Goal: Transaction & Acquisition: Purchase product/service

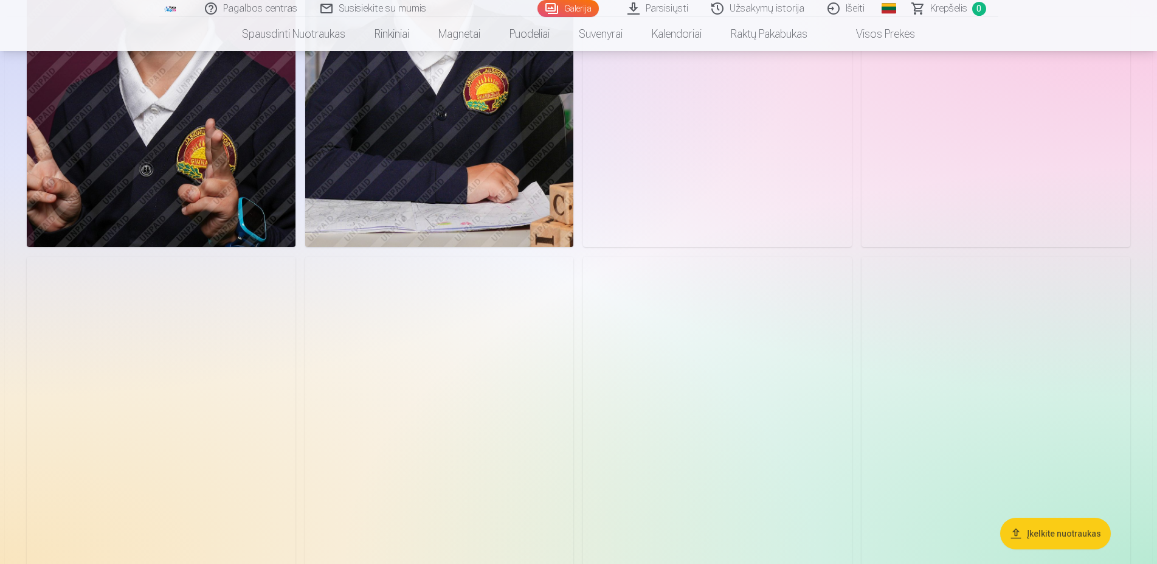
scroll to position [1240, 0]
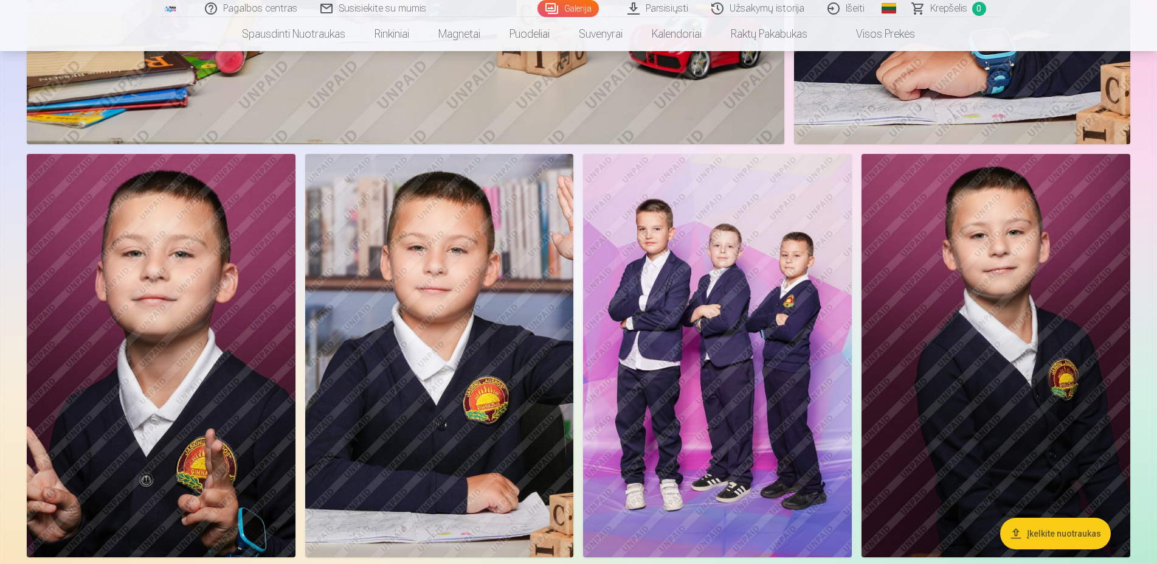
click at [770, 288] on img at bounding box center [717, 355] width 269 height 403
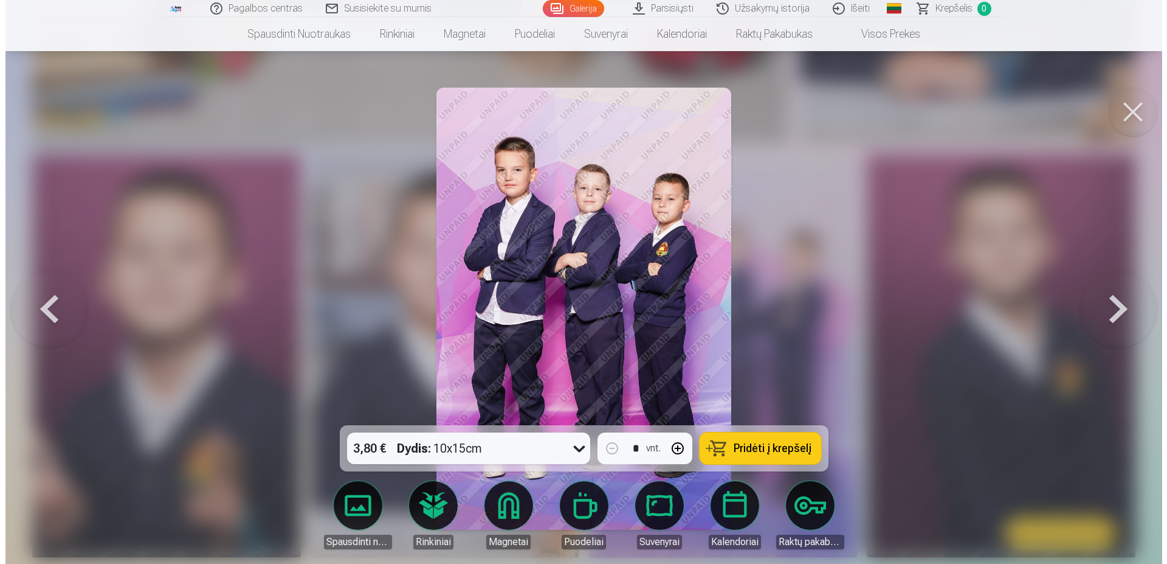
scroll to position [1247, 0]
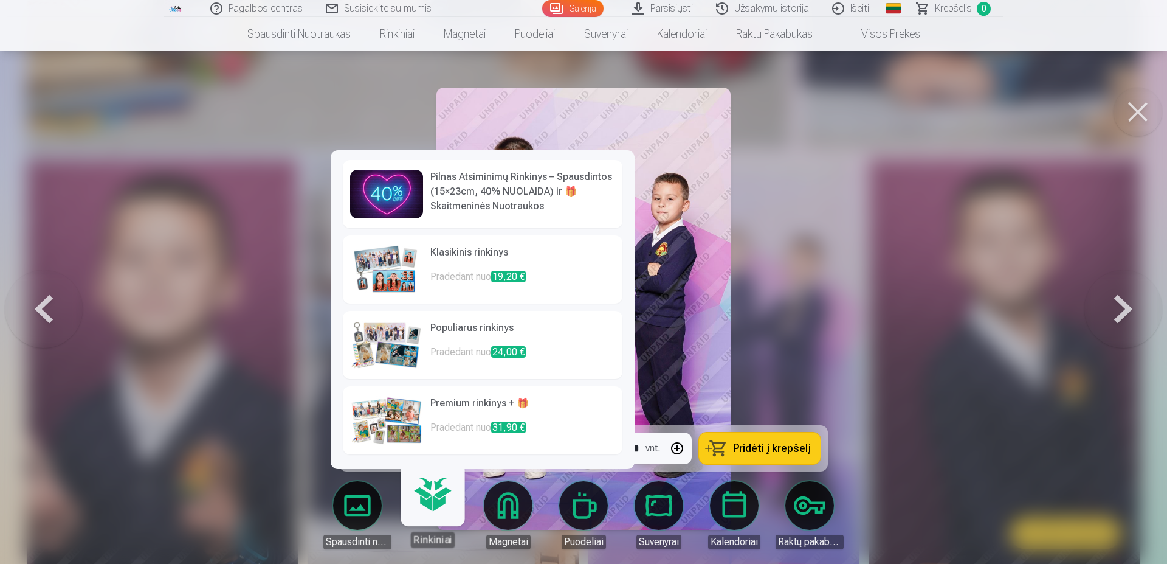
click at [431, 501] on link "Rinkiniai" at bounding box center [432, 509] width 75 height 75
click at [378, 275] on img at bounding box center [386, 269] width 73 height 49
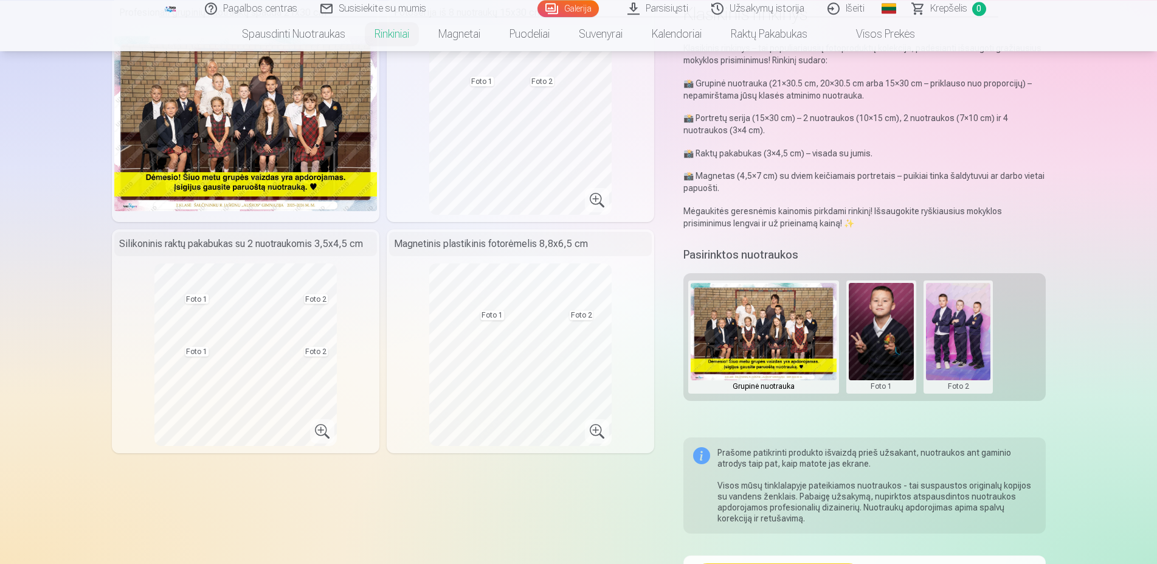
scroll to position [62, 0]
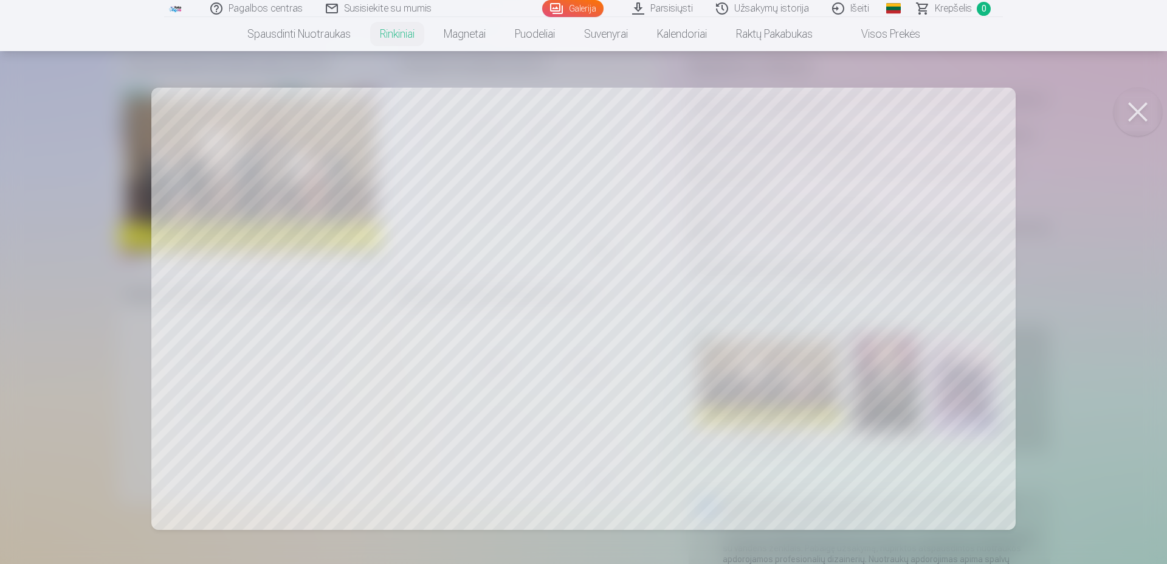
click at [1144, 111] on button at bounding box center [1138, 112] width 49 height 49
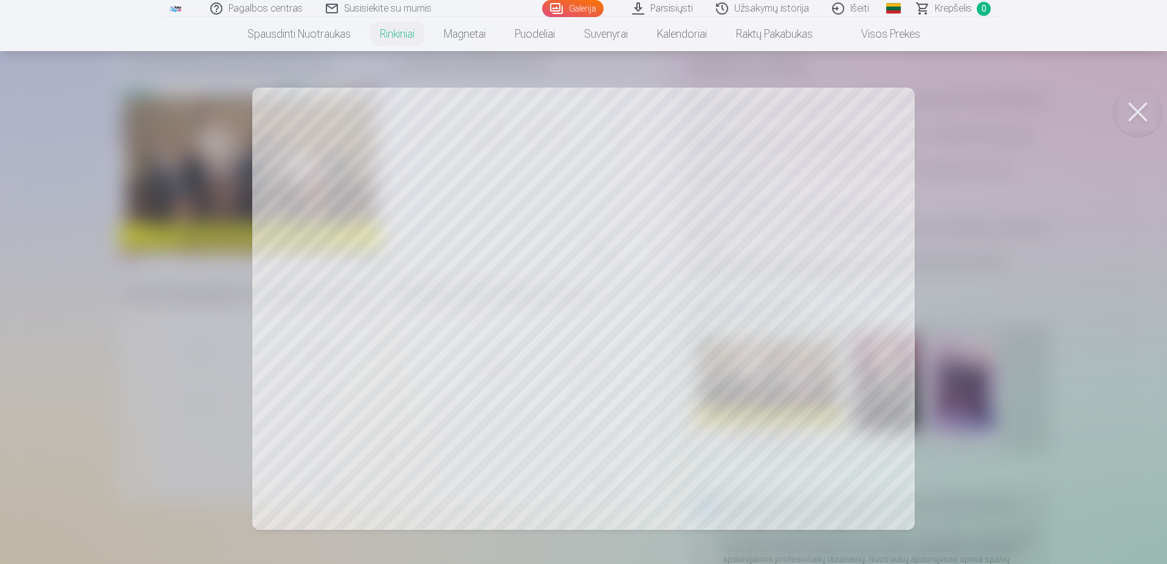
click at [1133, 107] on button at bounding box center [1138, 112] width 49 height 49
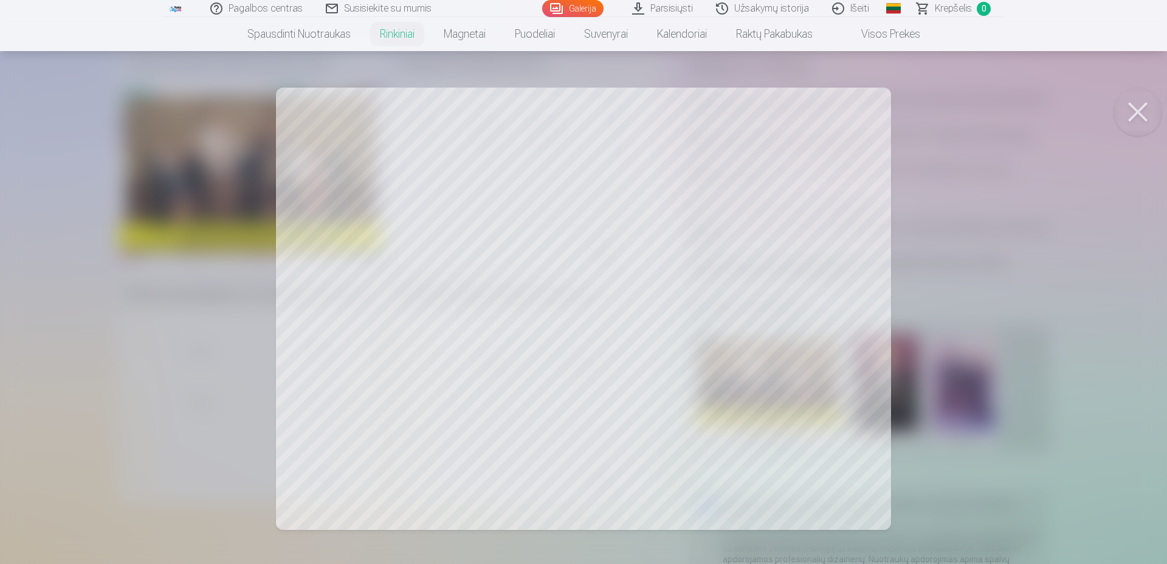
click at [1150, 116] on button at bounding box center [1138, 112] width 49 height 49
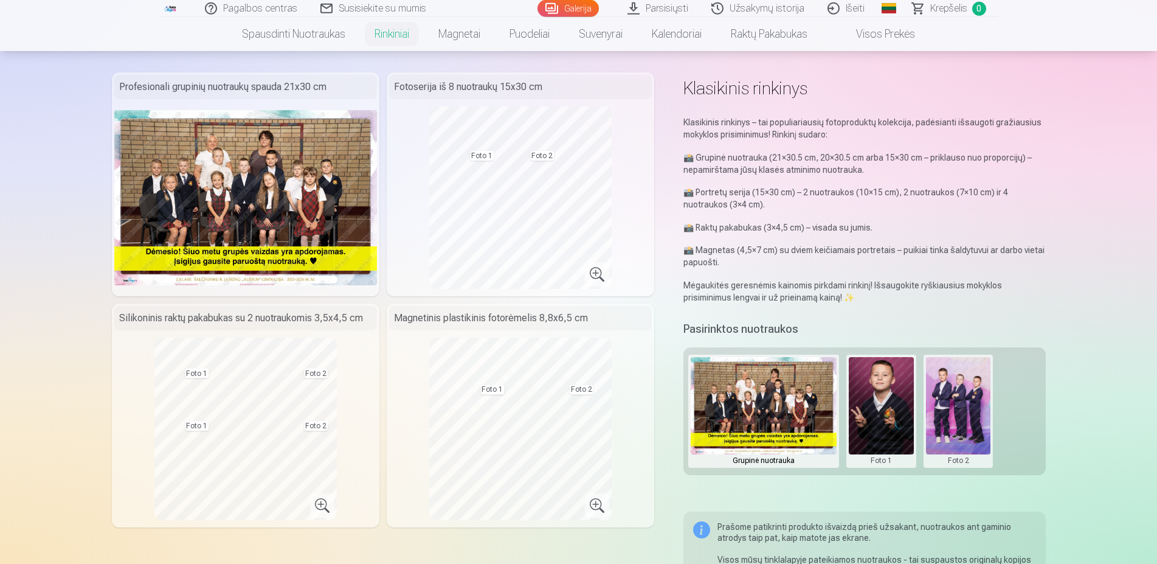
scroll to position [0, 0]
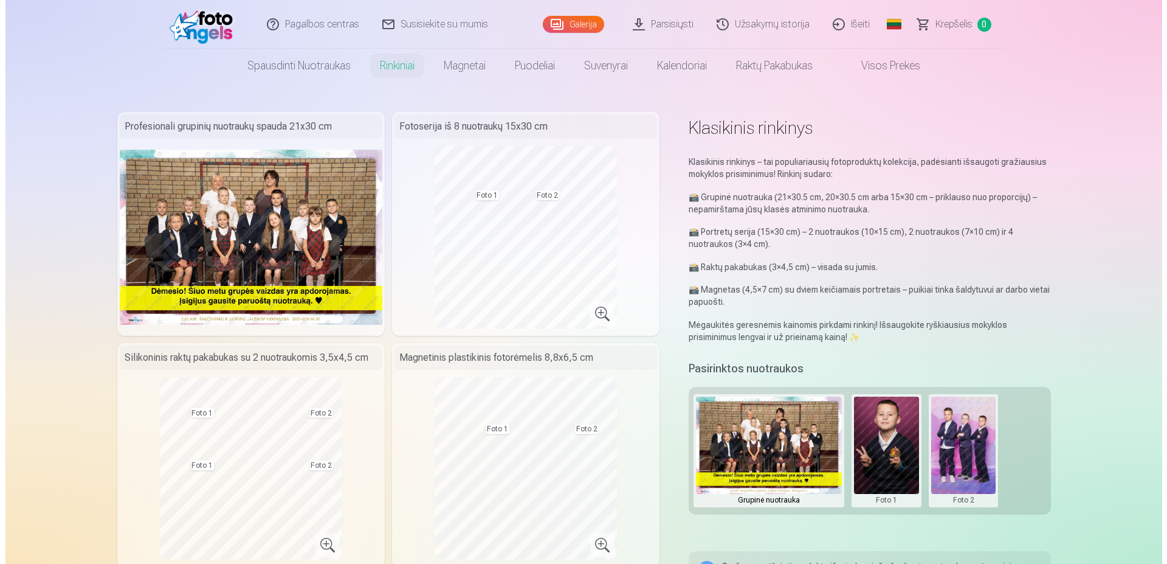
scroll to position [1247, 0]
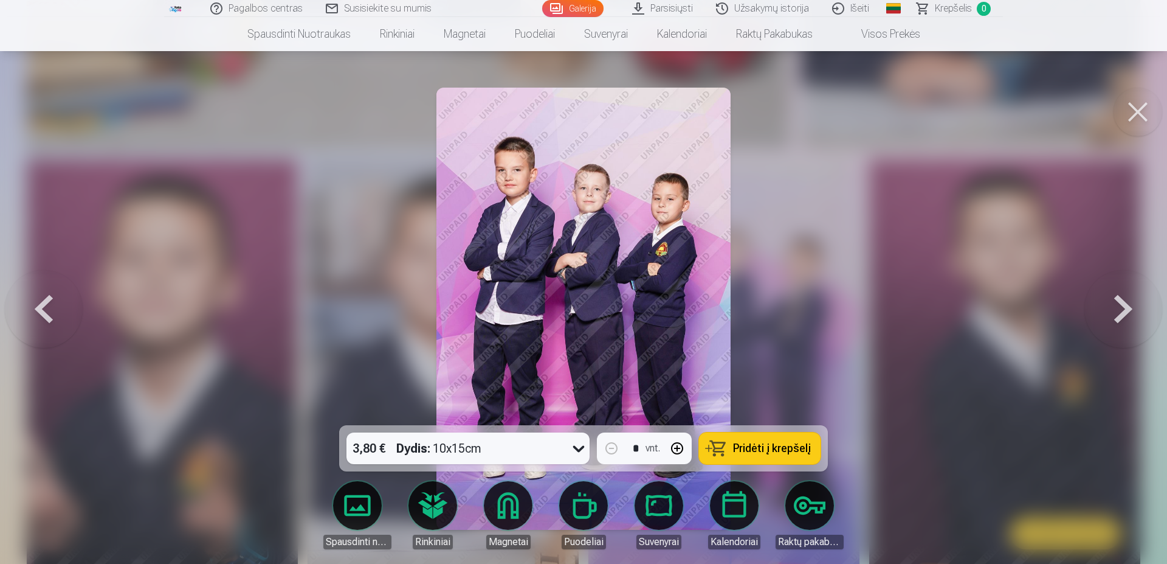
click at [1151, 108] on button at bounding box center [1138, 112] width 49 height 49
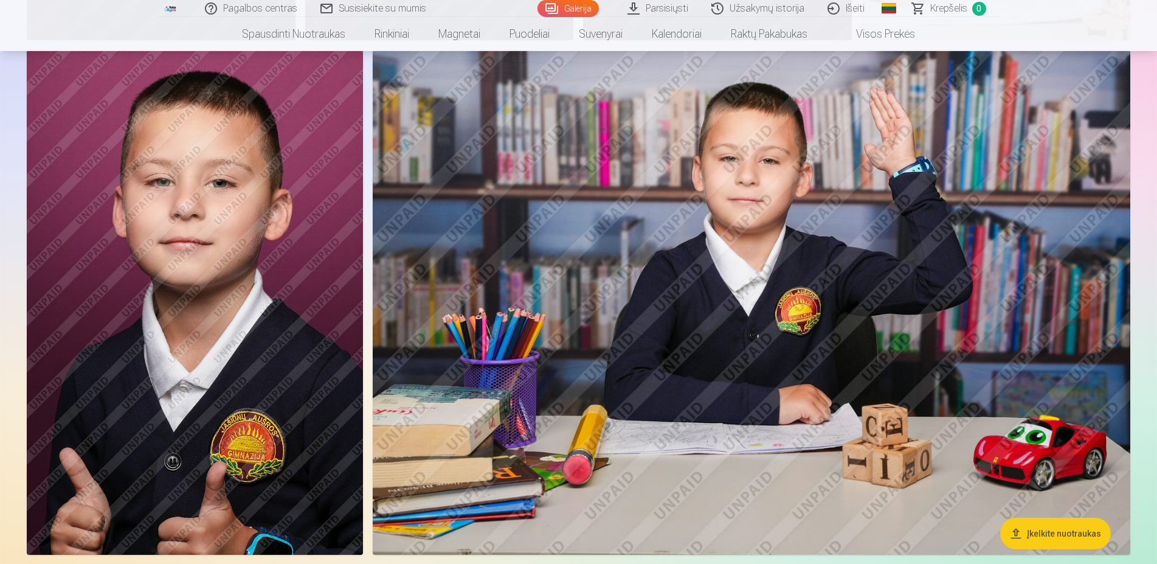
scroll to position [2170, 0]
click at [557, 369] on img at bounding box center [751, 301] width 757 height 505
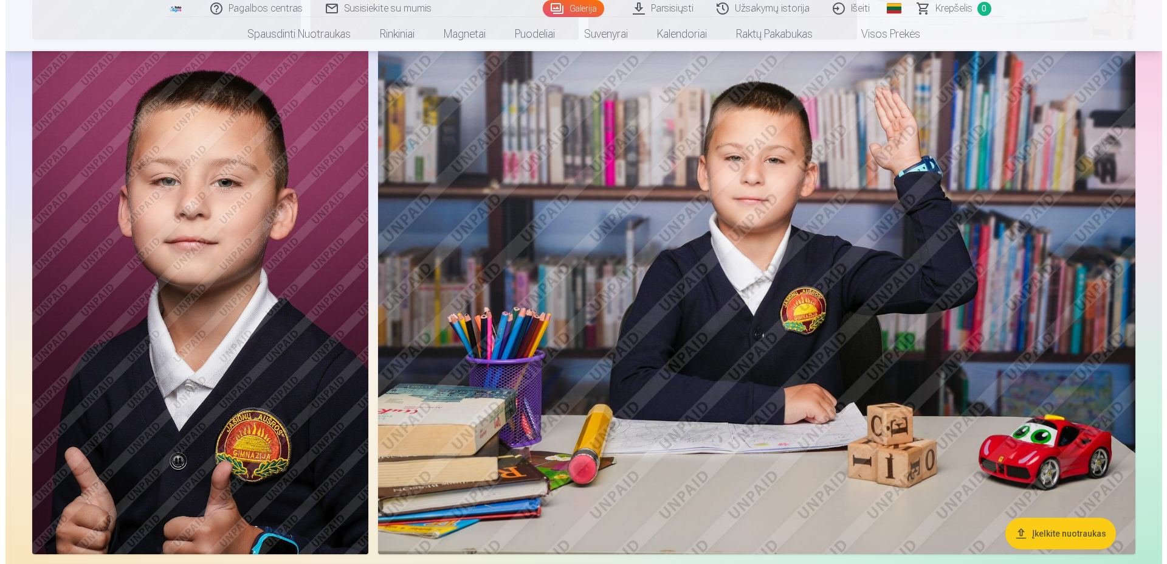
scroll to position [2186, 0]
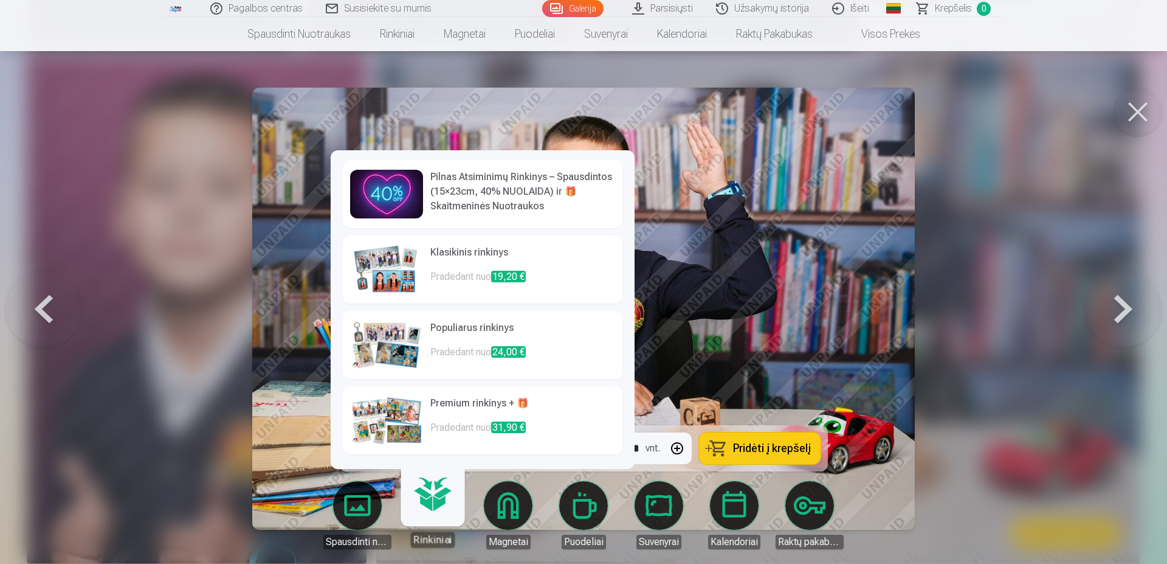
click at [404, 423] on img at bounding box center [386, 420] width 73 height 49
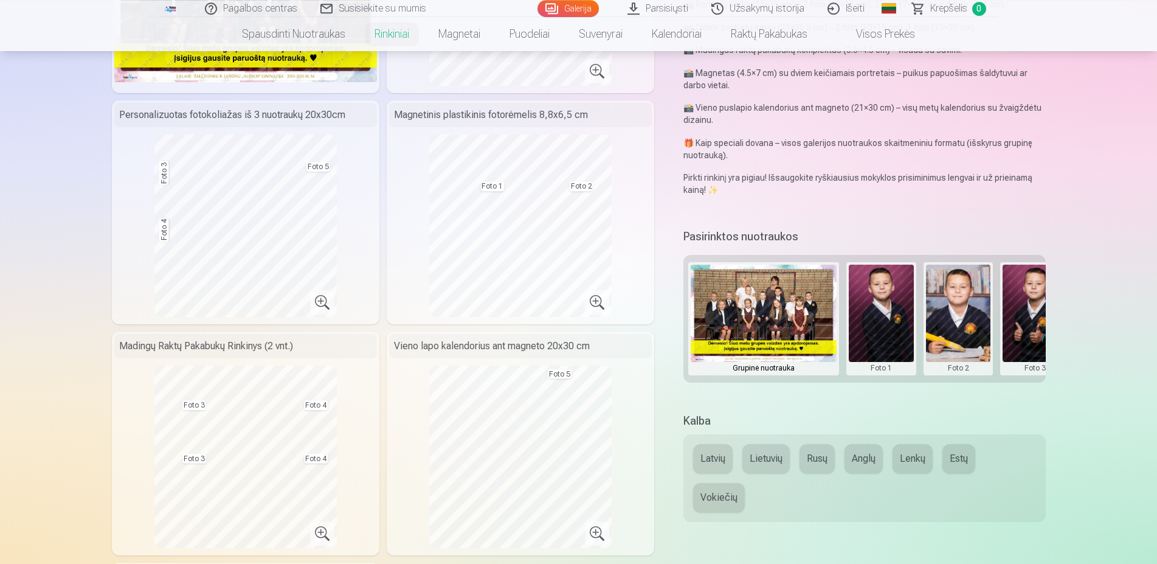
scroll to position [248, 0]
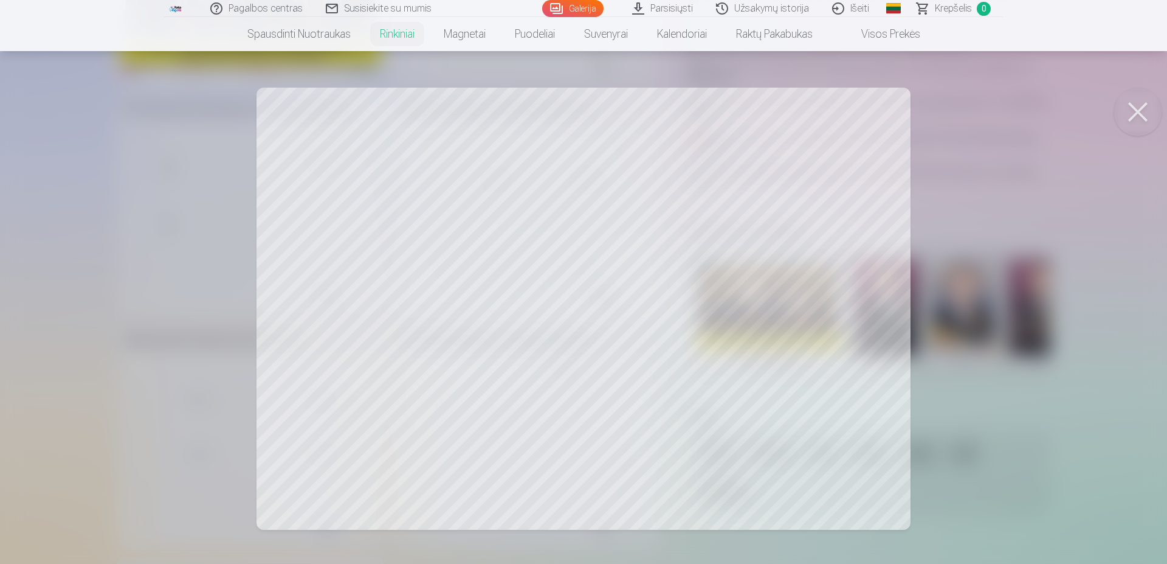
click at [1140, 107] on button at bounding box center [1138, 112] width 49 height 49
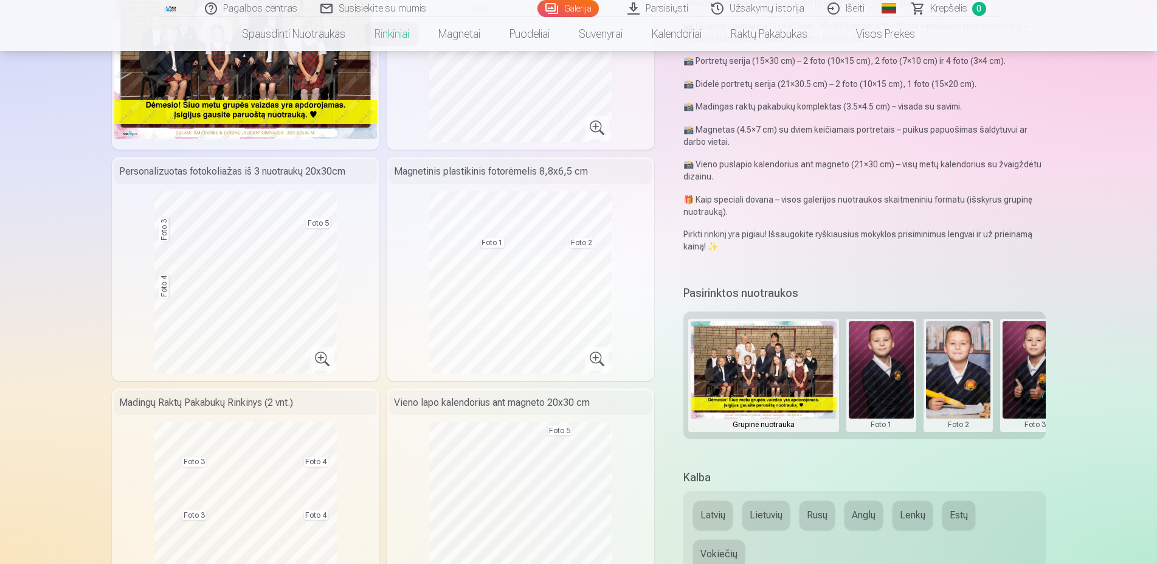
scroll to position [0, 0]
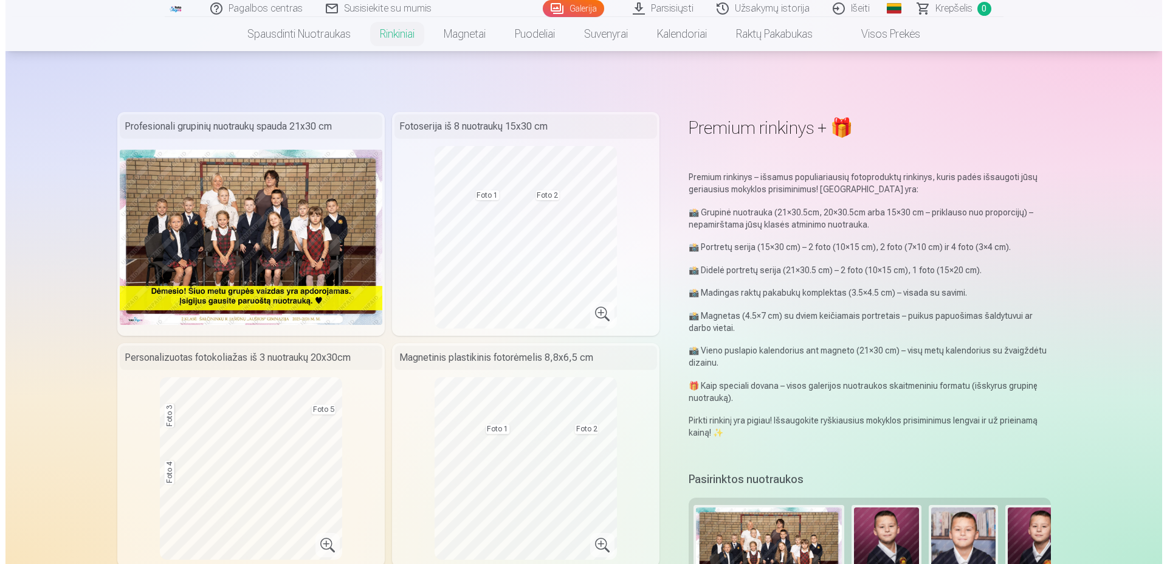
scroll to position [2186, 0]
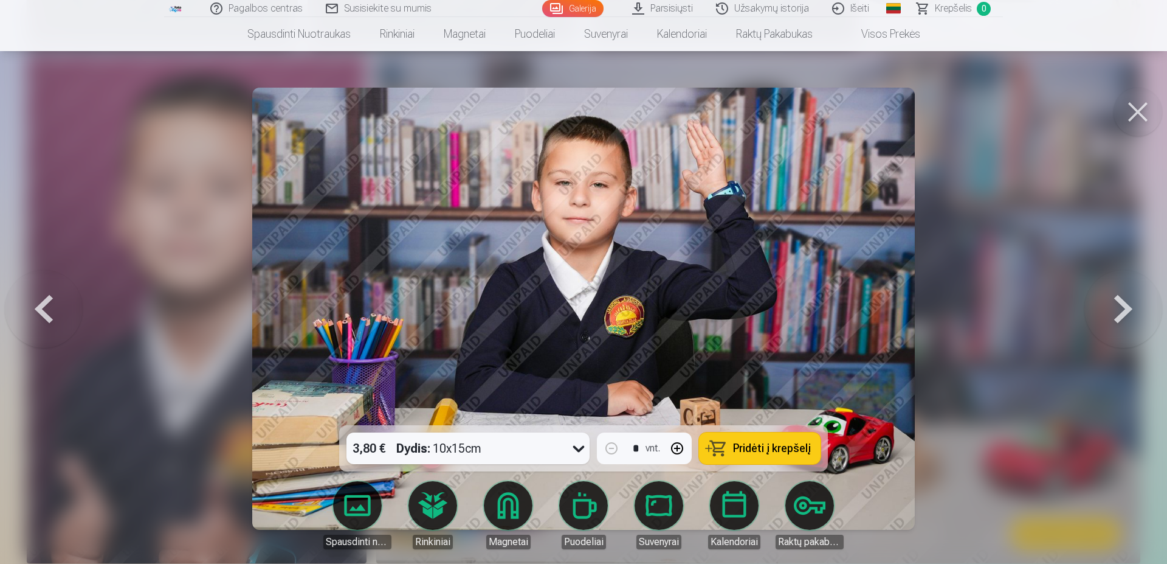
click at [419, 503] on link "Rinkiniai" at bounding box center [433, 515] width 68 height 68
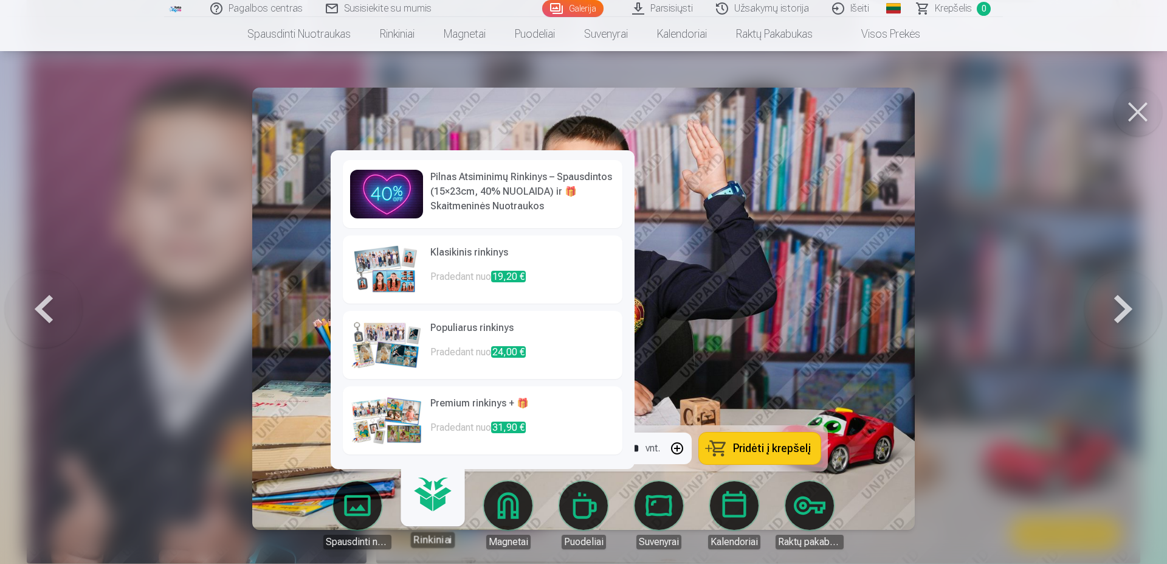
click at [396, 343] on img at bounding box center [386, 344] width 73 height 49
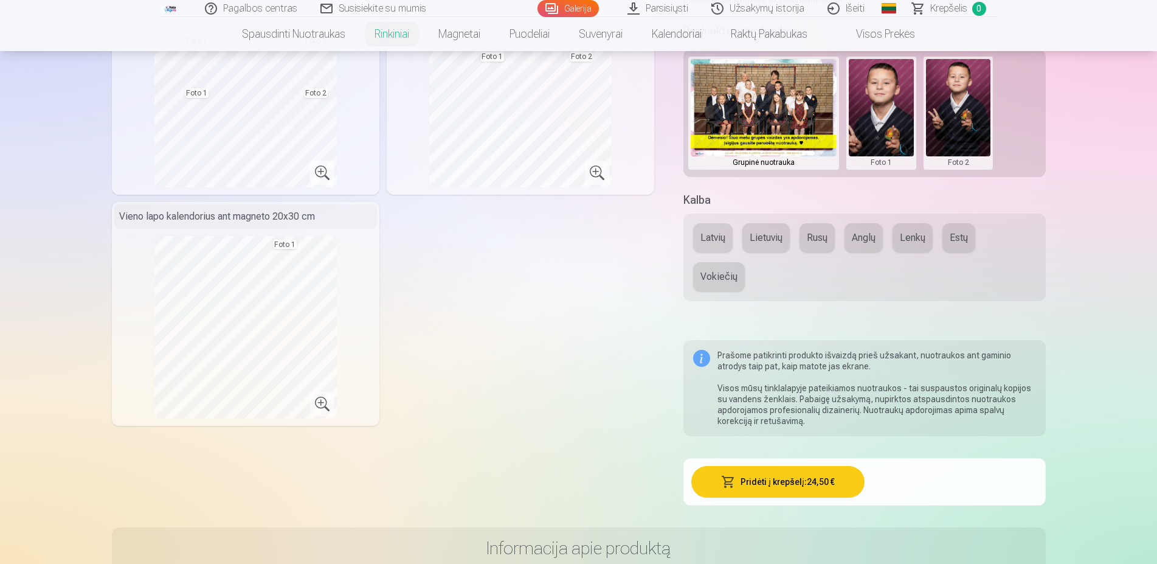
scroll to position [62, 0]
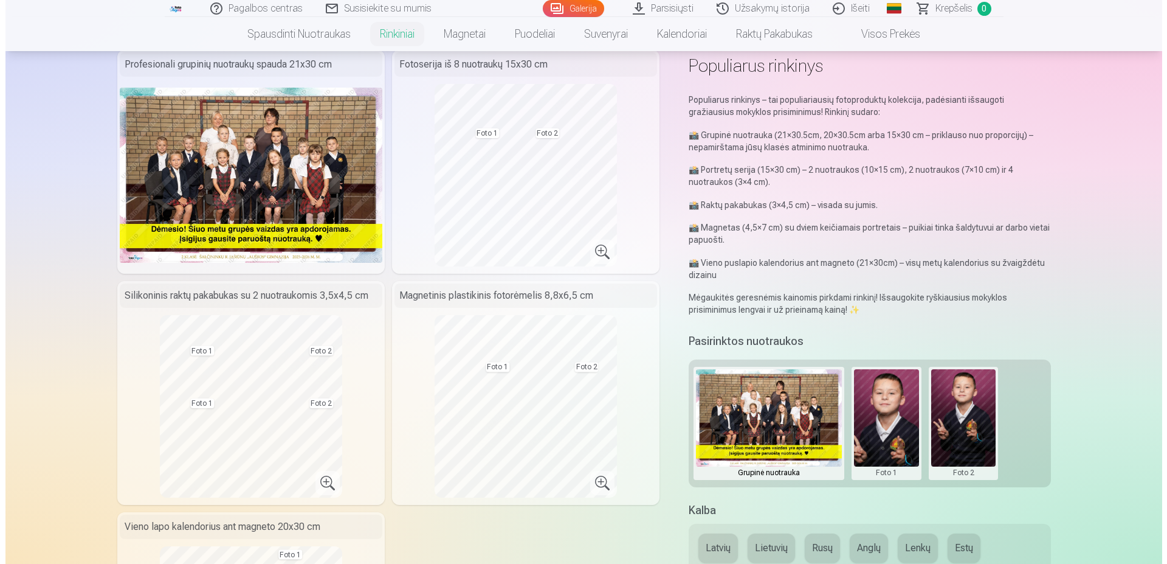
scroll to position [2186, 0]
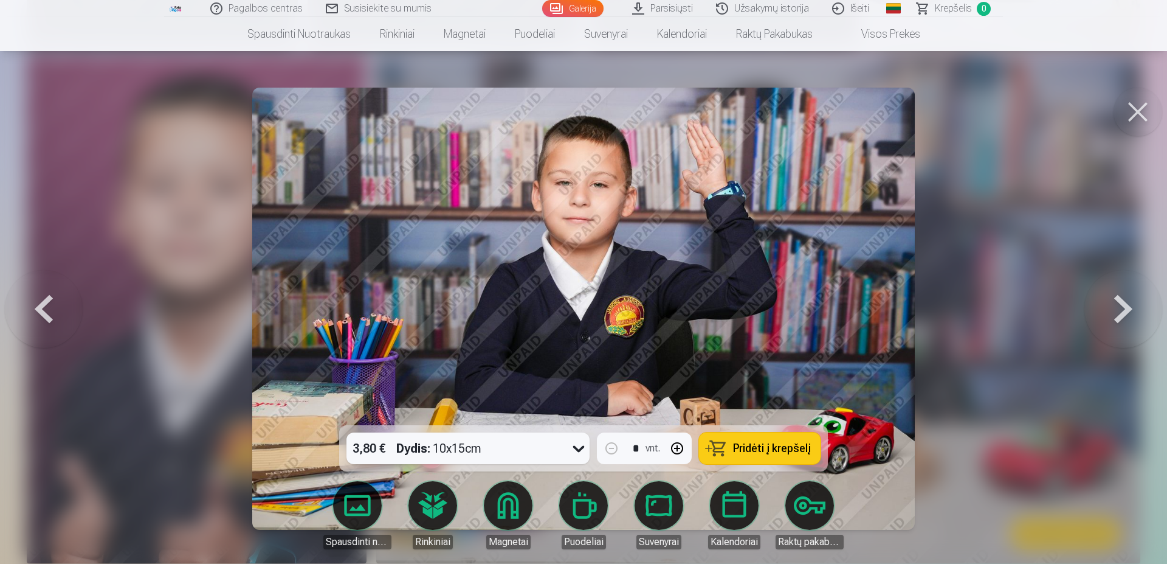
click at [1148, 103] on button at bounding box center [1138, 112] width 49 height 49
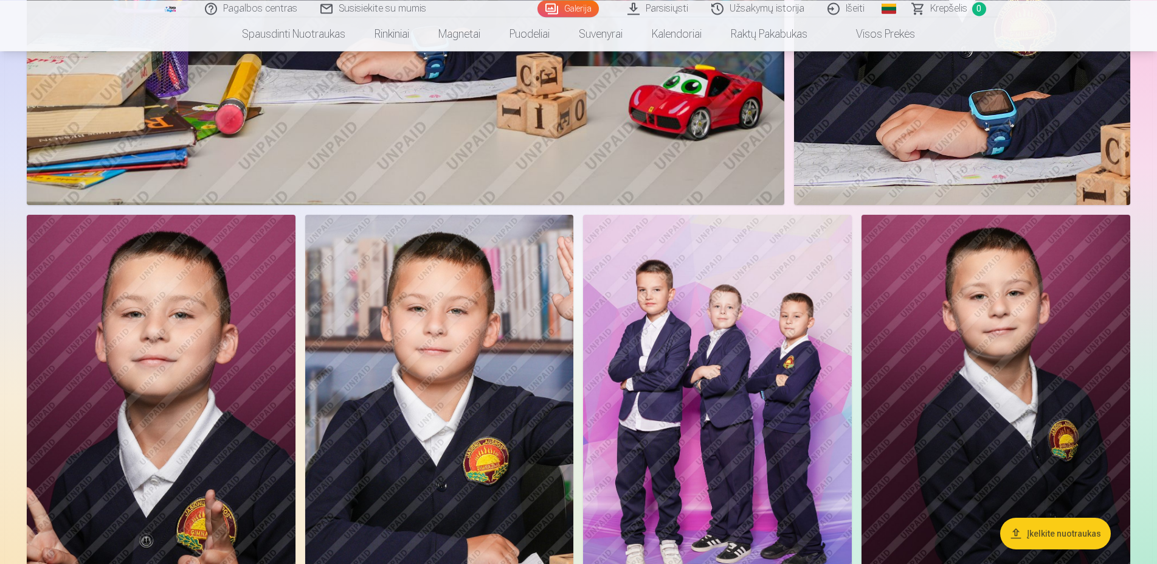
scroll to position [1178, 0]
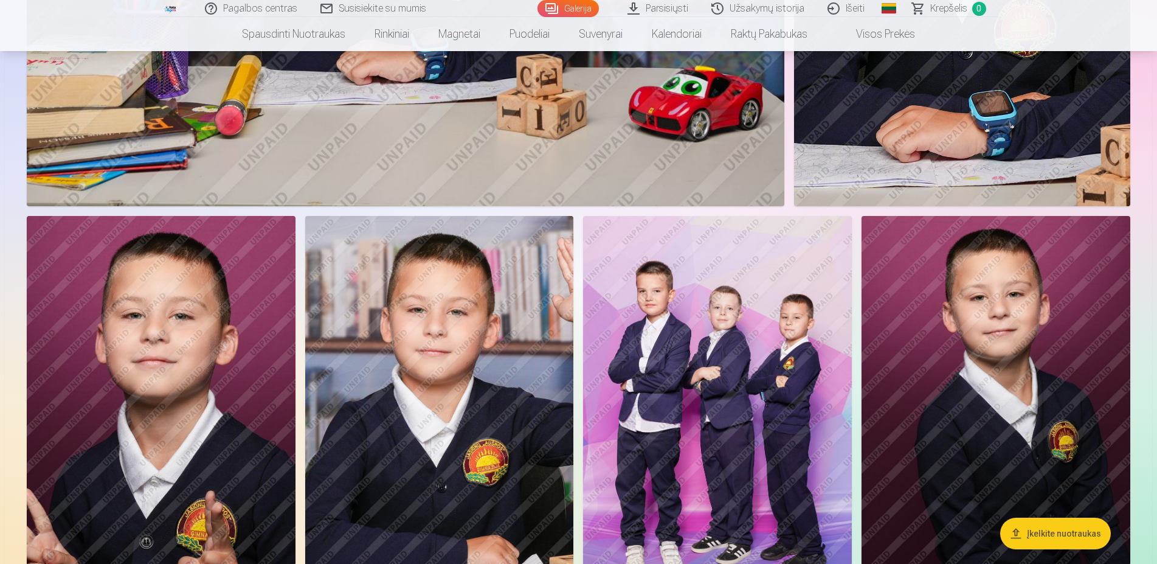
click at [770, 370] on img at bounding box center [717, 417] width 269 height 403
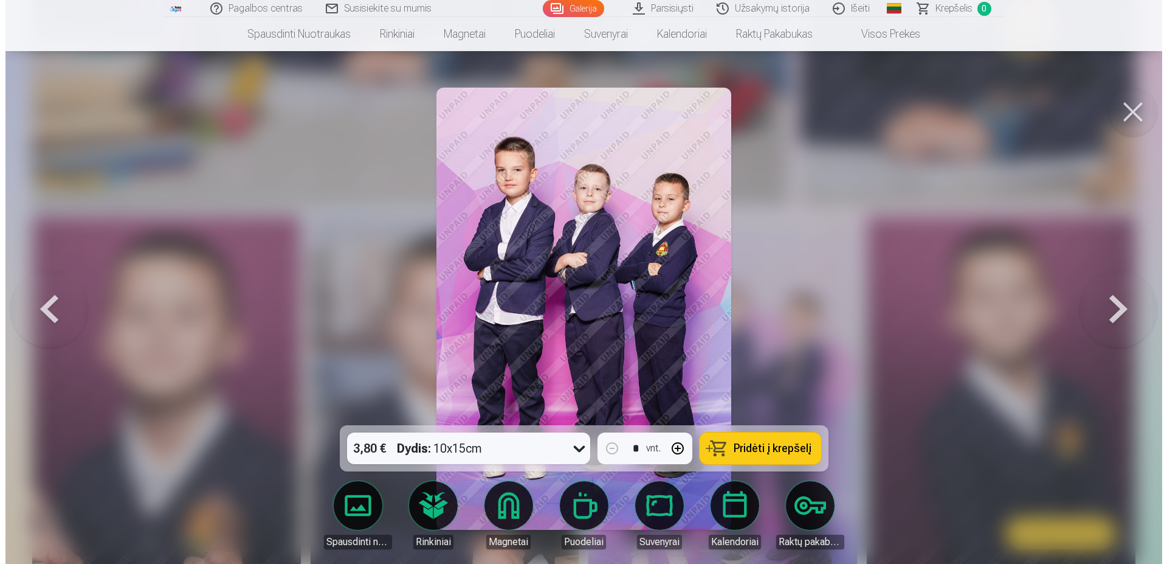
scroll to position [1185, 0]
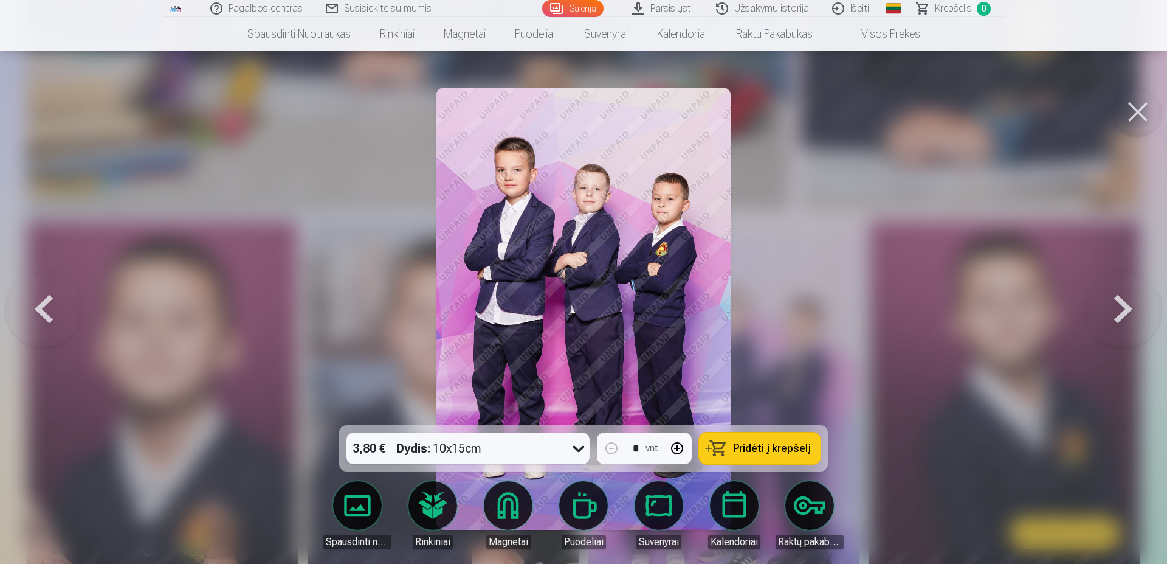
click at [786, 450] on span "Pridėti į krepšelį" at bounding box center [772, 448] width 78 height 11
click at [1143, 112] on button at bounding box center [1138, 112] width 49 height 49
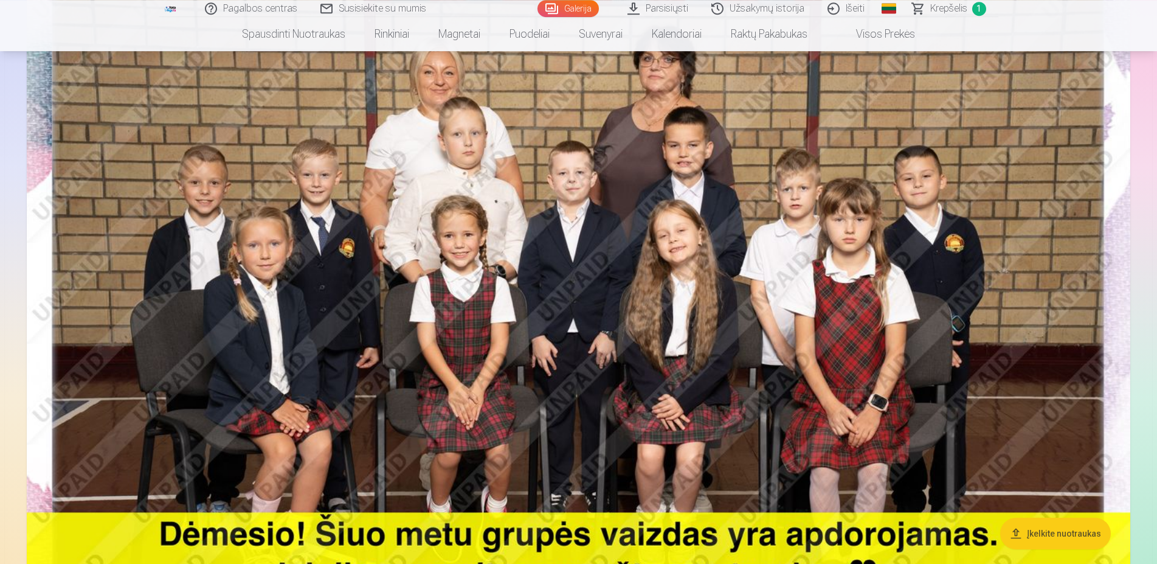
scroll to position [186, 0]
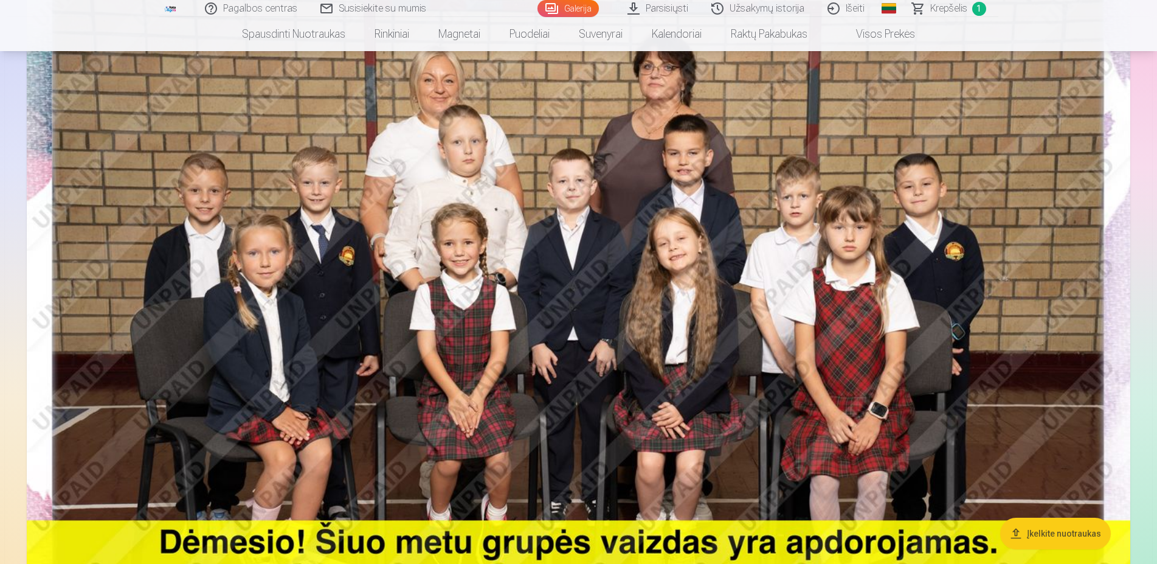
click at [474, 236] on img at bounding box center [578, 316] width 1103 height 736
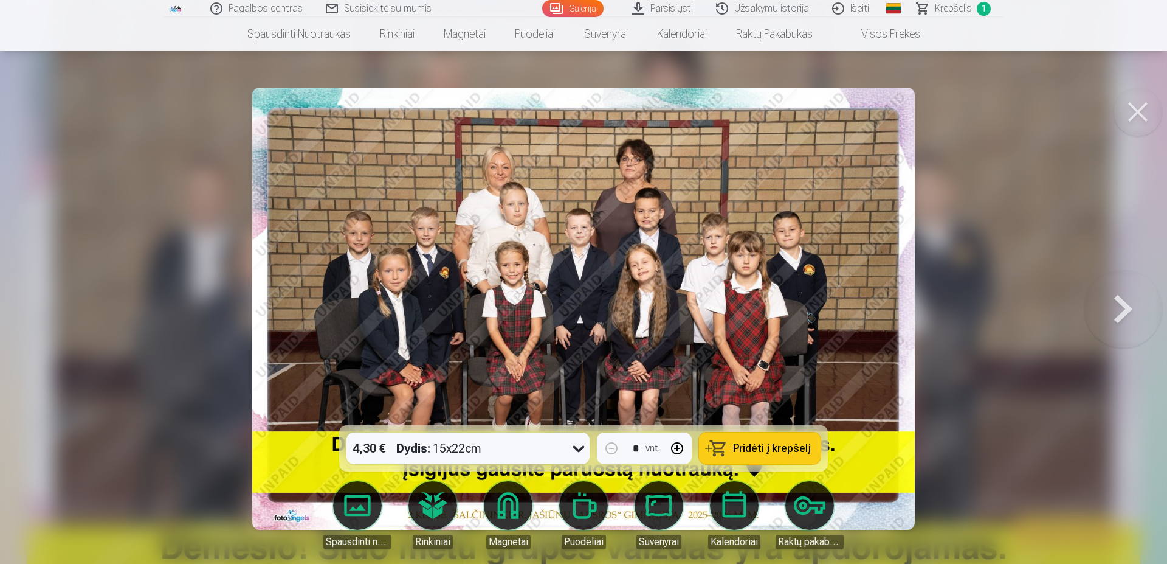
click at [575, 449] on icon at bounding box center [578, 447] width 19 height 19
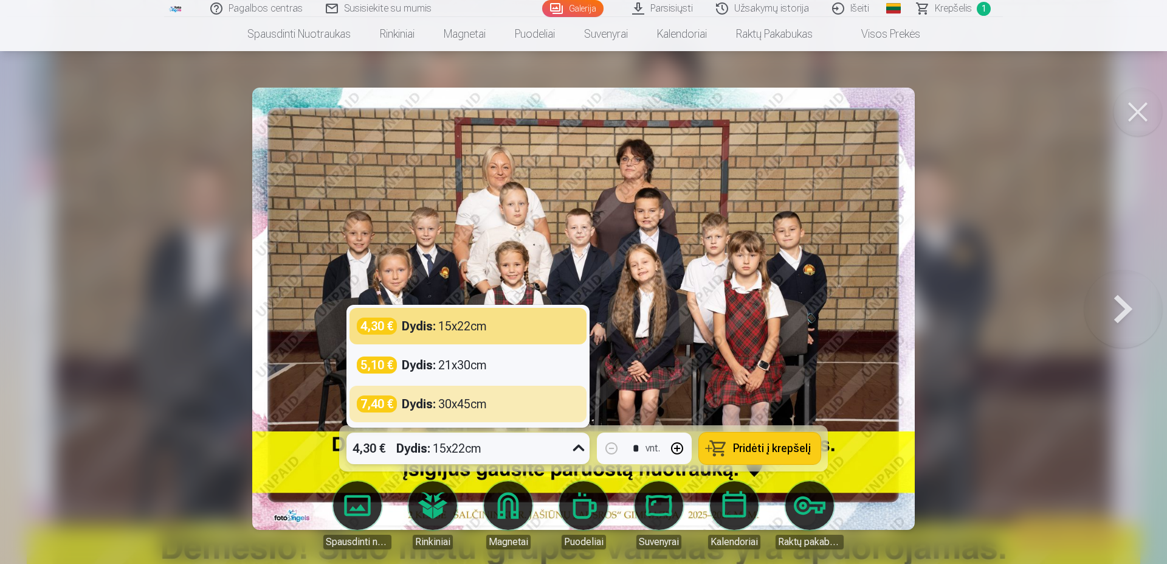
click at [781, 453] on span "Pridėti į krepšelį" at bounding box center [772, 448] width 78 height 11
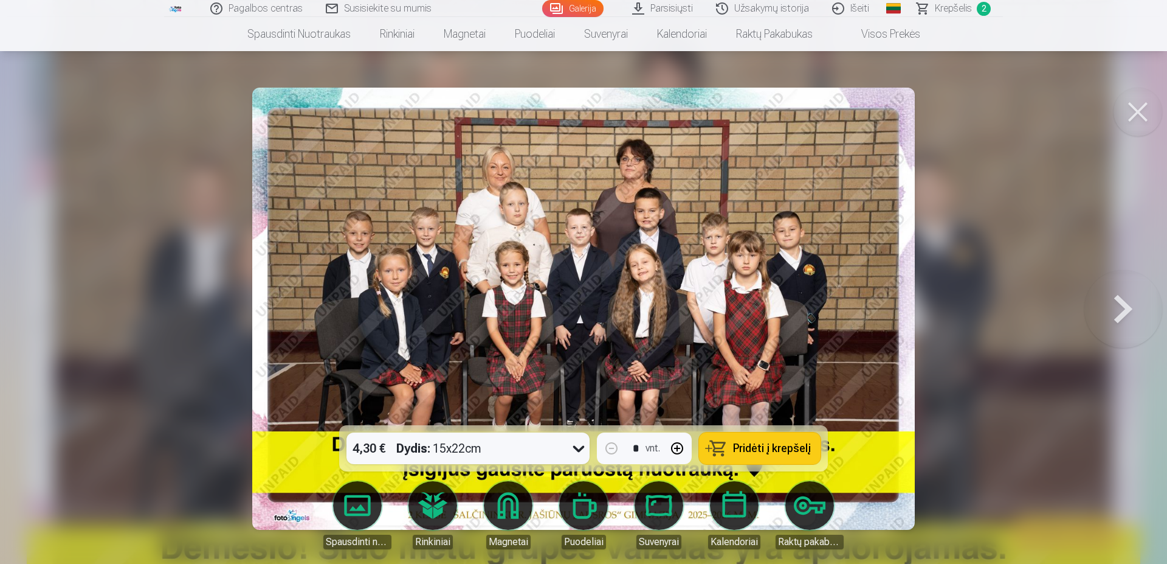
click at [1150, 109] on button at bounding box center [1138, 112] width 49 height 49
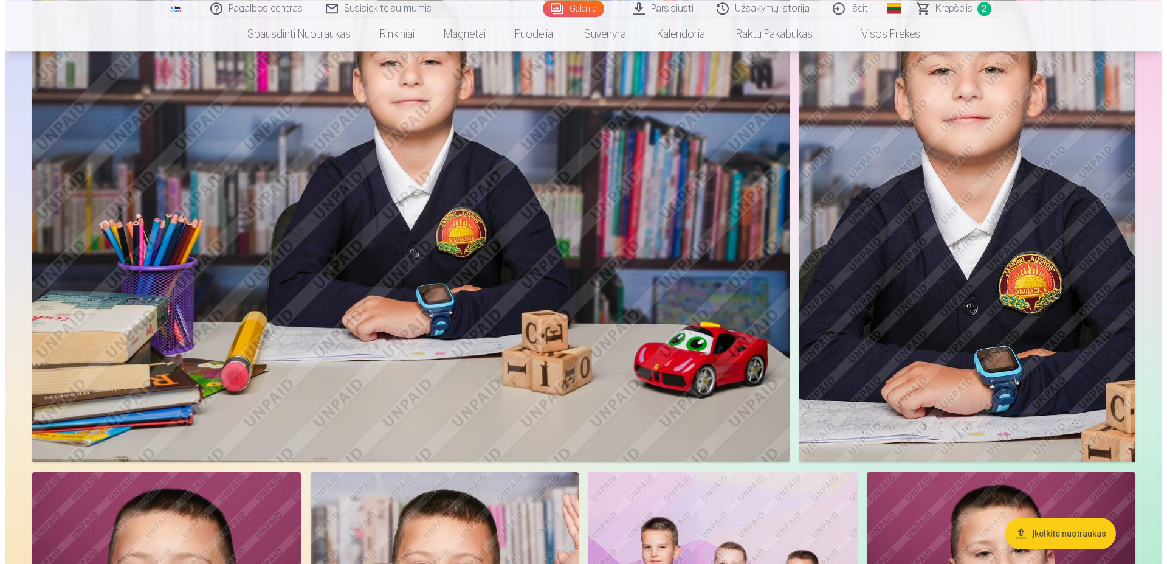
scroll to position [930, 0]
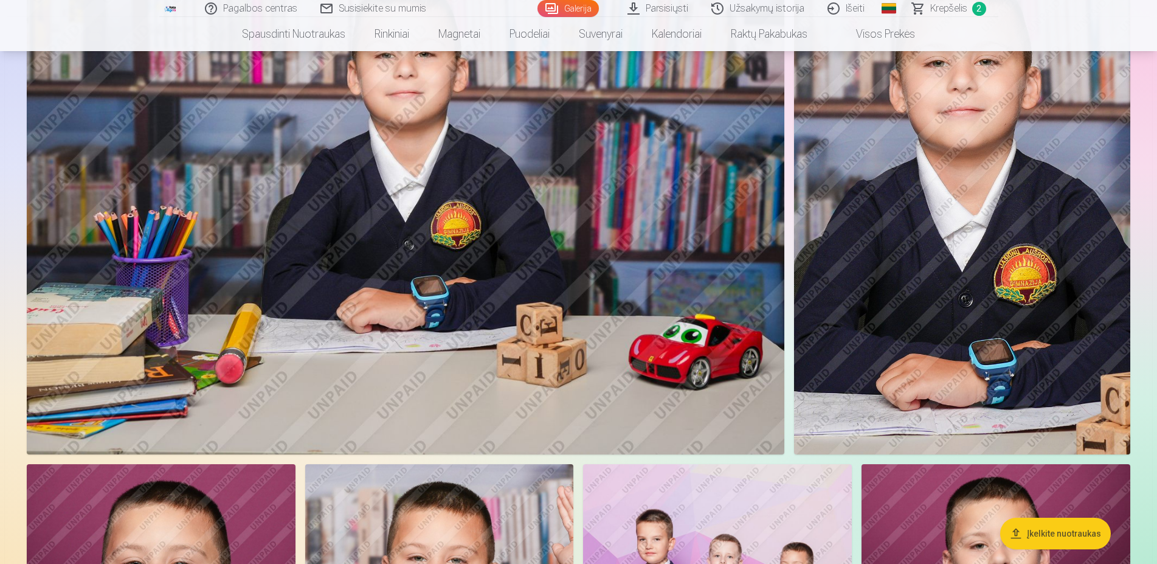
click at [554, 294] on img at bounding box center [405, 202] width 757 height 505
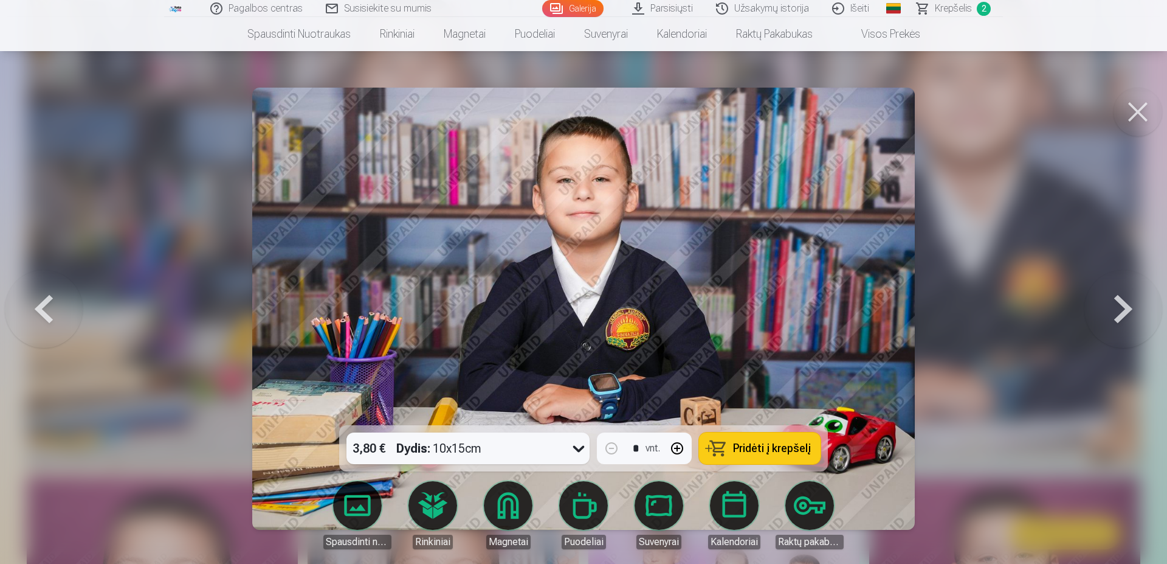
click at [786, 436] on button "Pridėti į krepšelį" at bounding box center [760, 448] width 122 height 32
click at [1139, 102] on button at bounding box center [1138, 112] width 49 height 49
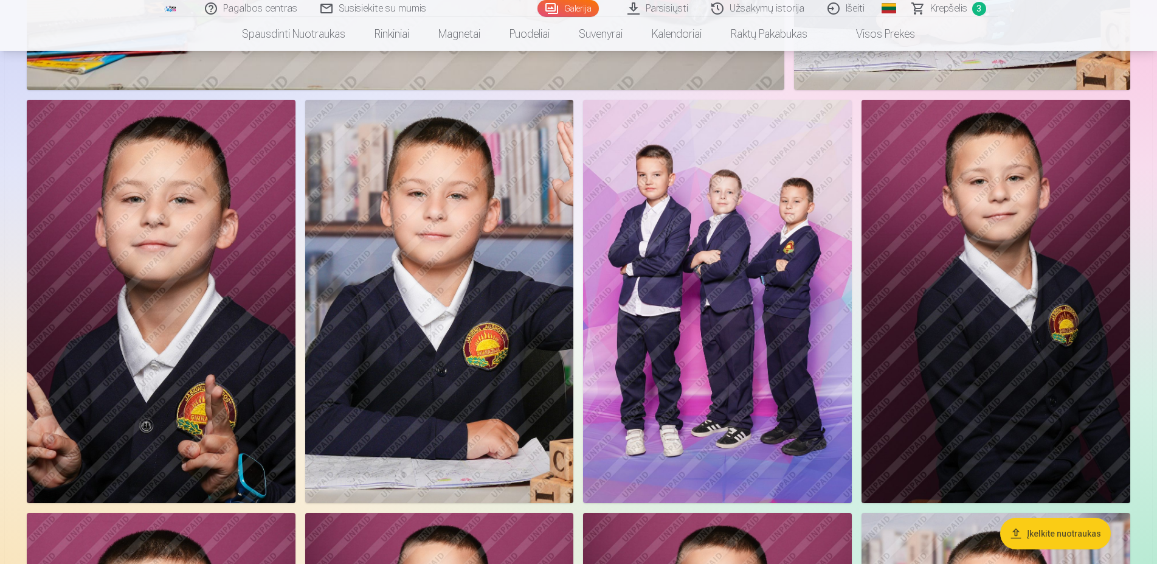
scroll to position [1295, 0]
click at [491, 378] on img at bounding box center [439, 300] width 269 height 403
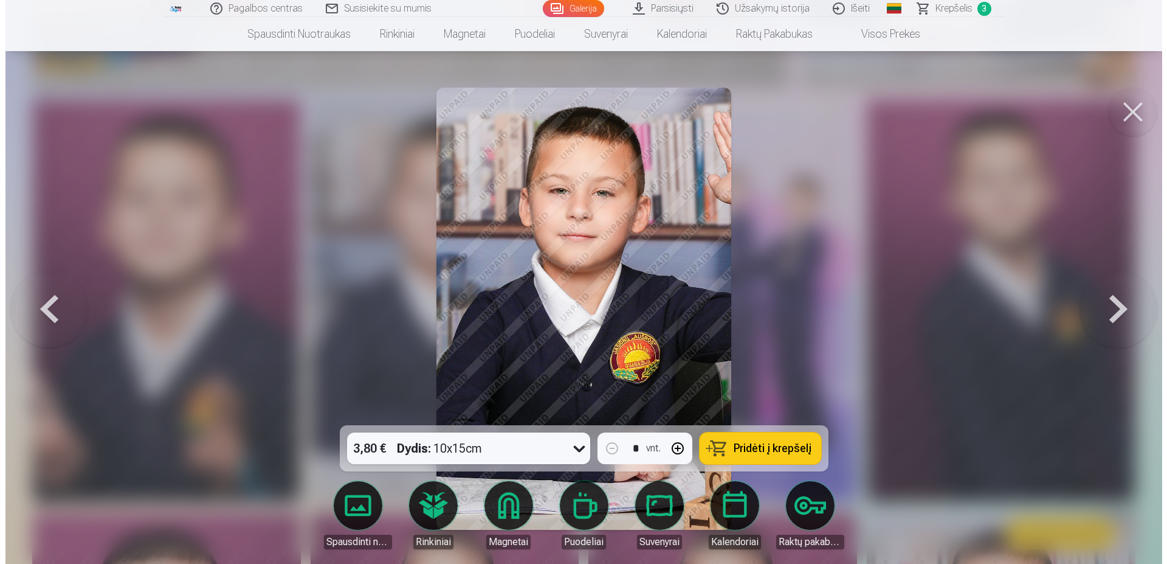
scroll to position [1302, 0]
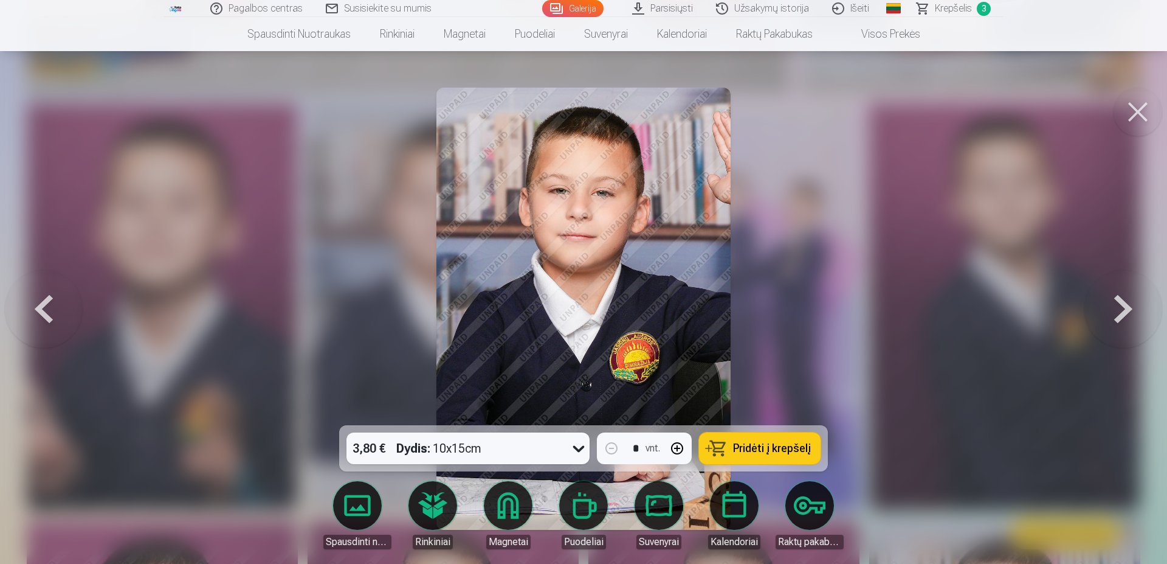
click at [752, 454] on span "Pridėti į krepšelį" at bounding box center [772, 448] width 78 height 11
click at [947, 7] on span "Krepšelis" at bounding box center [953, 8] width 37 height 15
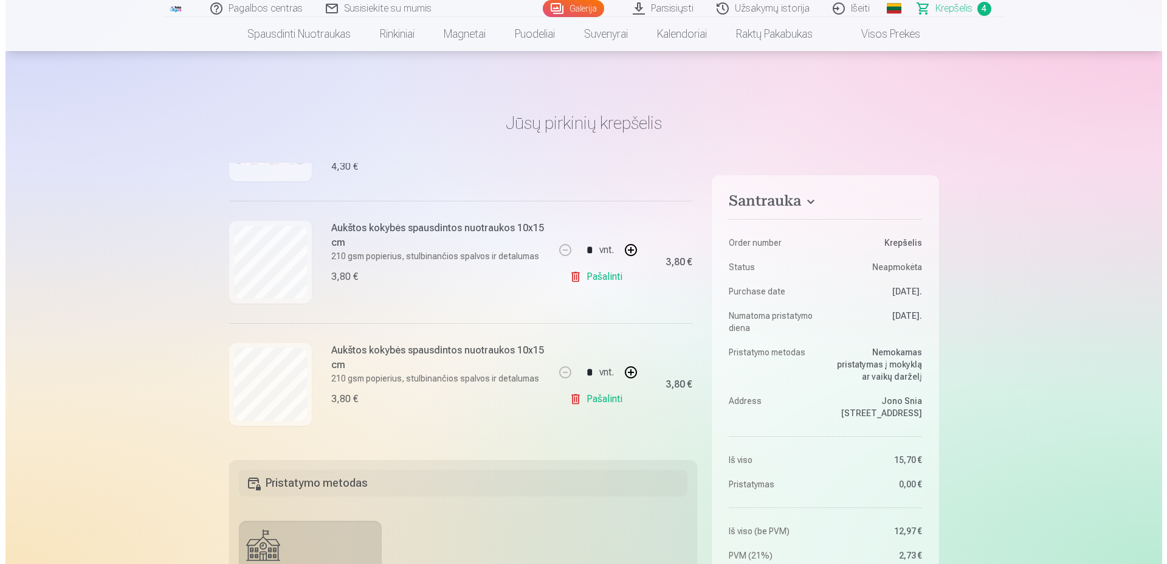
scroll to position [1302, 0]
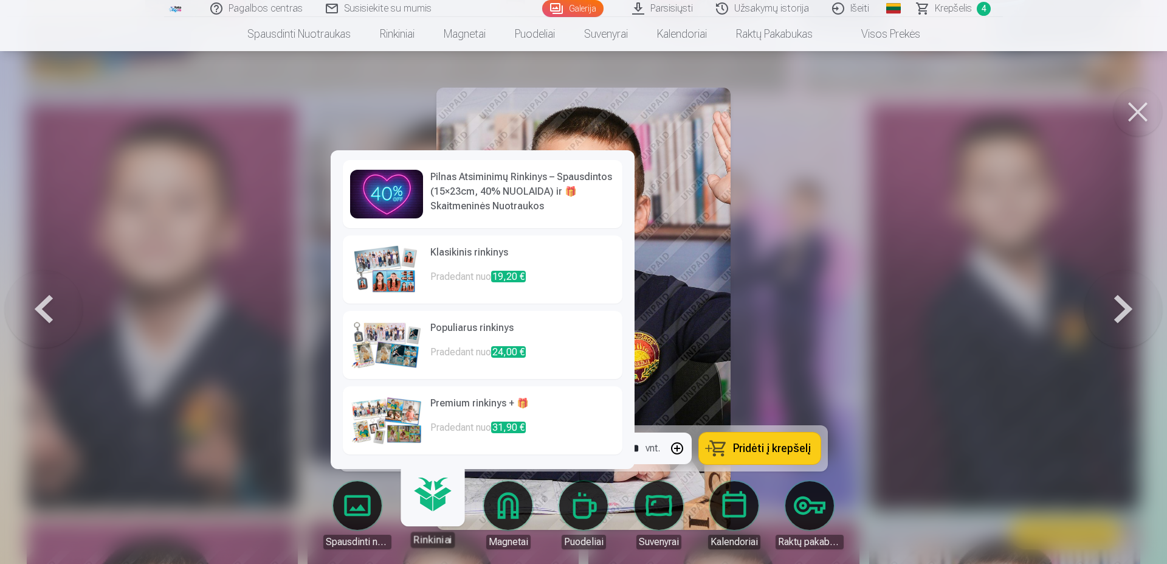
click at [417, 511] on link "Rinkiniai" at bounding box center [432, 509] width 75 height 75
click at [458, 346] on p "Pradedant nuo 24,00 €" at bounding box center [522, 357] width 185 height 24
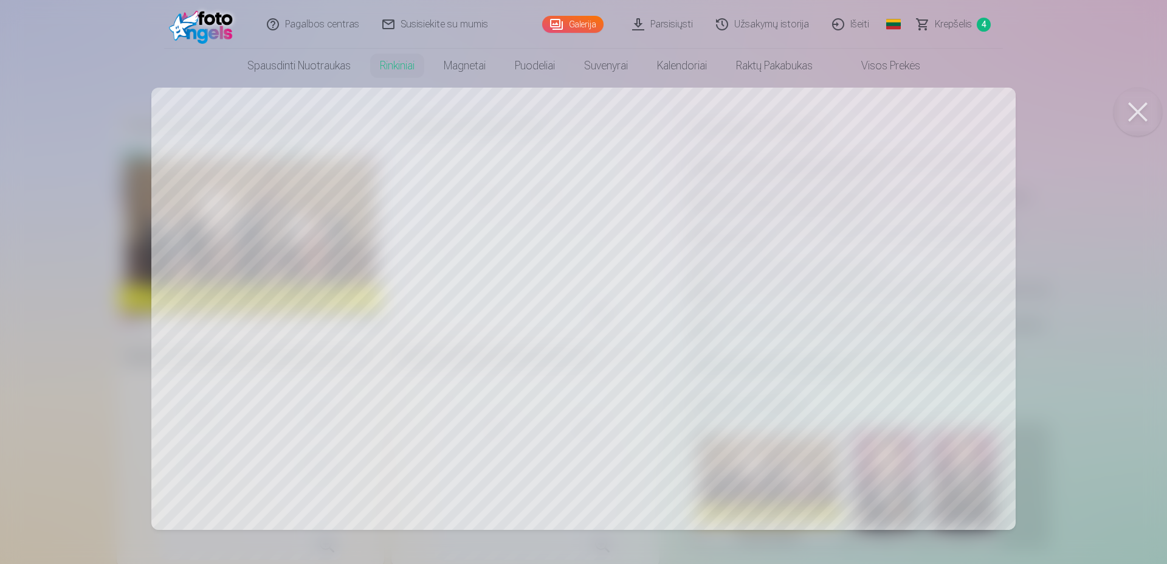
click at [424, 366] on div at bounding box center [583, 282] width 1167 height 564
click at [651, 321] on div at bounding box center [583, 282] width 1167 height 564
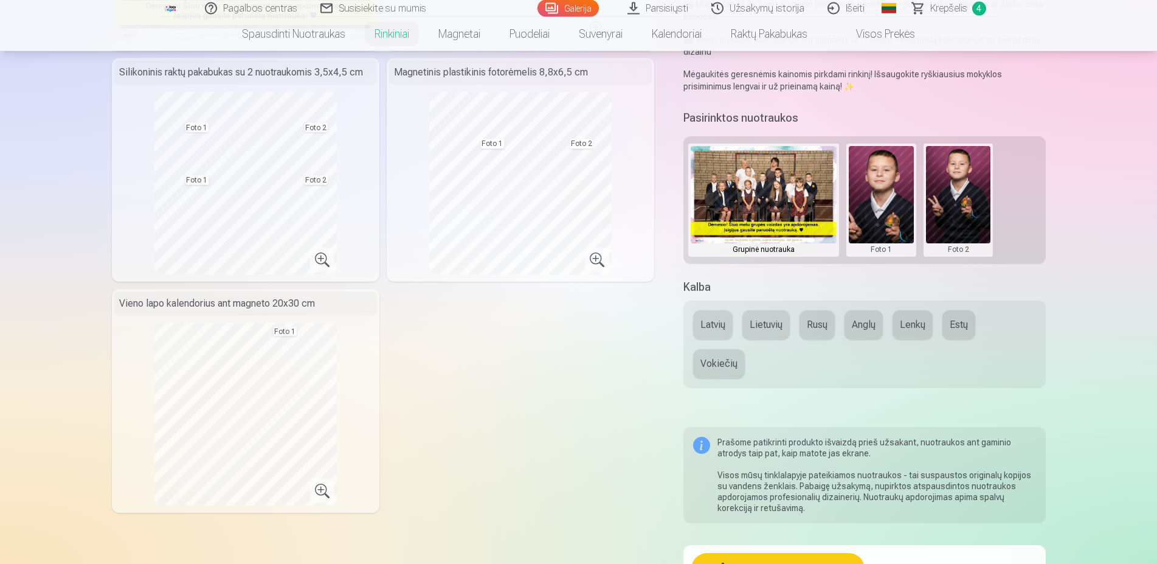
scroll to position [310, 0]
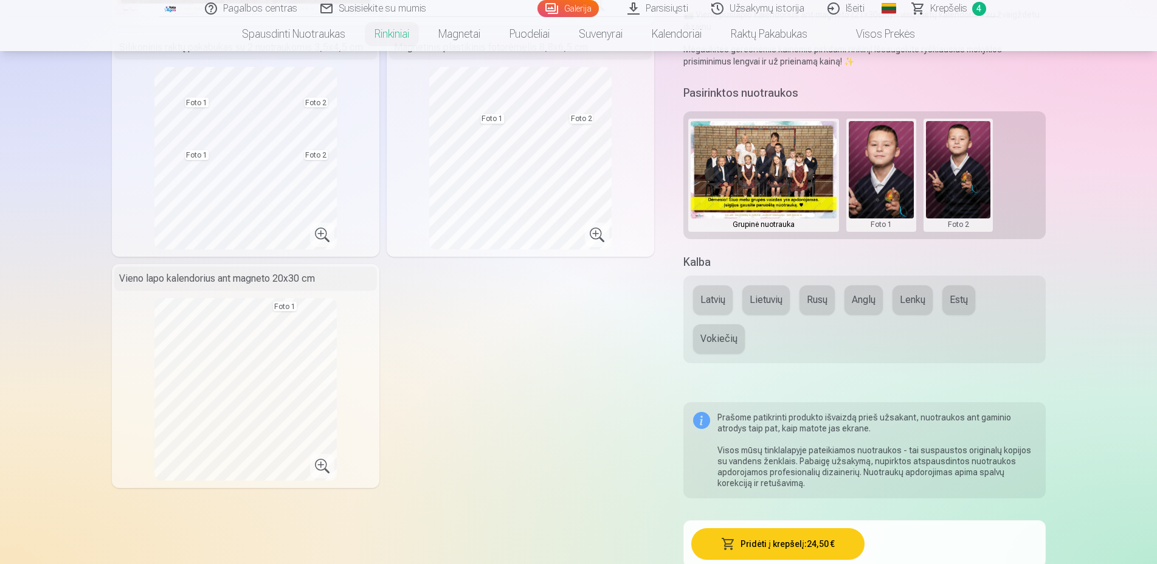
click at [892, 174] on button at bounding box center [881, 175] width 65 height 108
click at [971, 174] on div at bounding box center [578, 282] width 1157 height 564
click at [971, 174] on button at bounding box center [958, 175] width 65 height 108
click at [971, 175] on button "Pakeisti nuotrauką" at bounding box center [958, 175] width 114 height 34
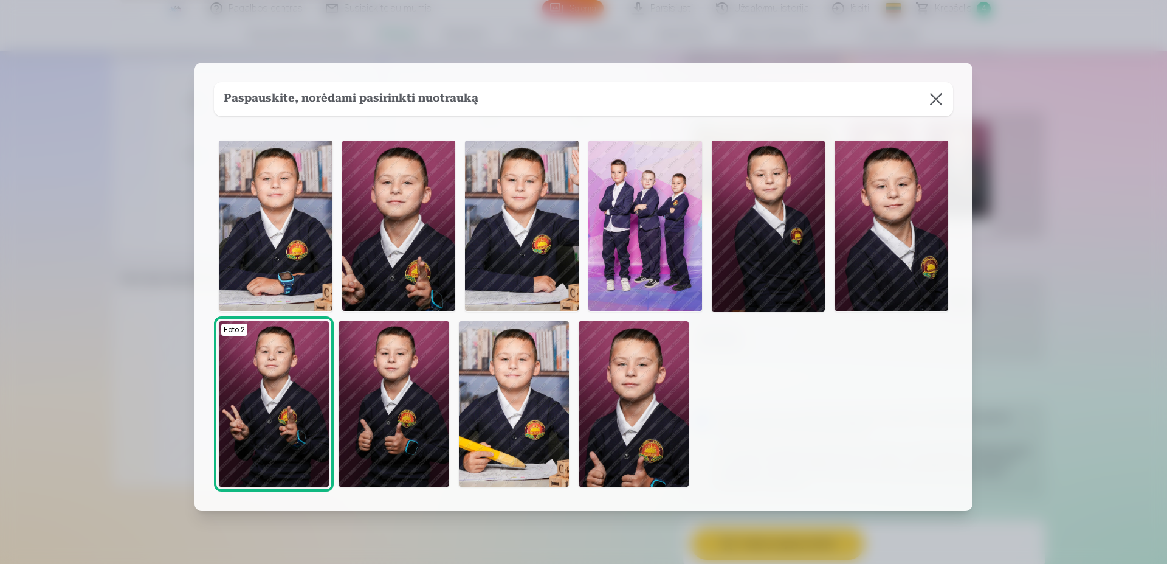
click at [669, 235] on img at bounding box center [645, 225] width 114 height 170
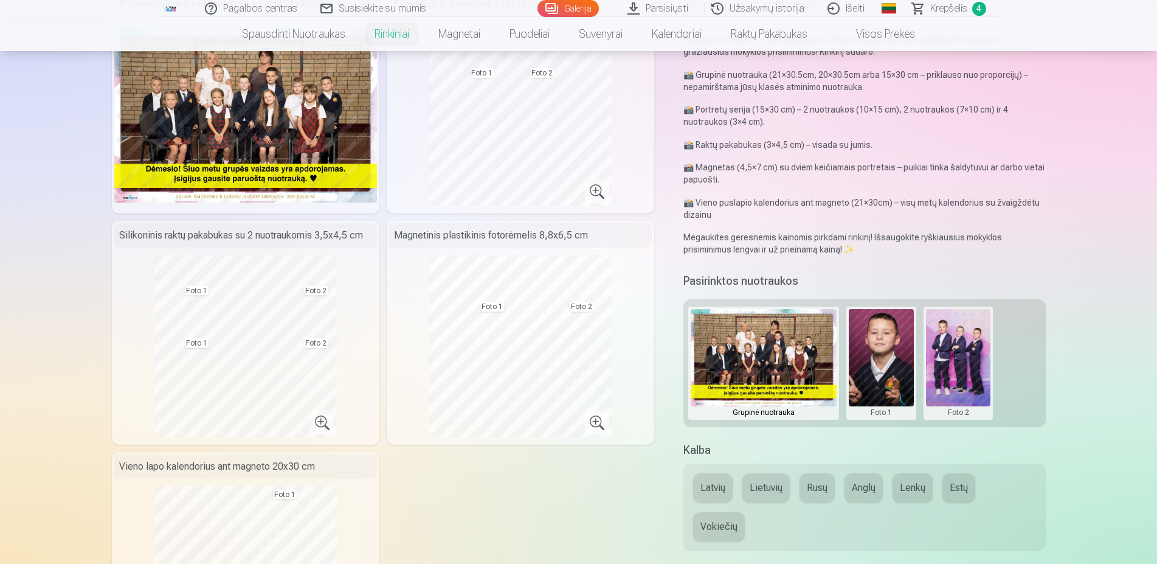
scroll to position [124, 0]
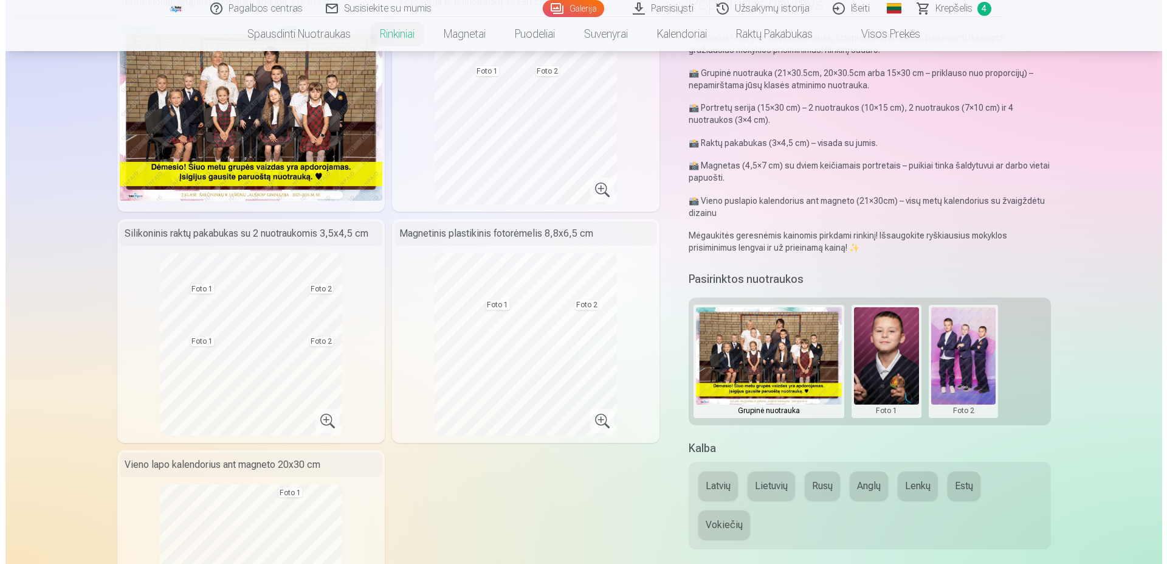
scroll to position [1302, 0]
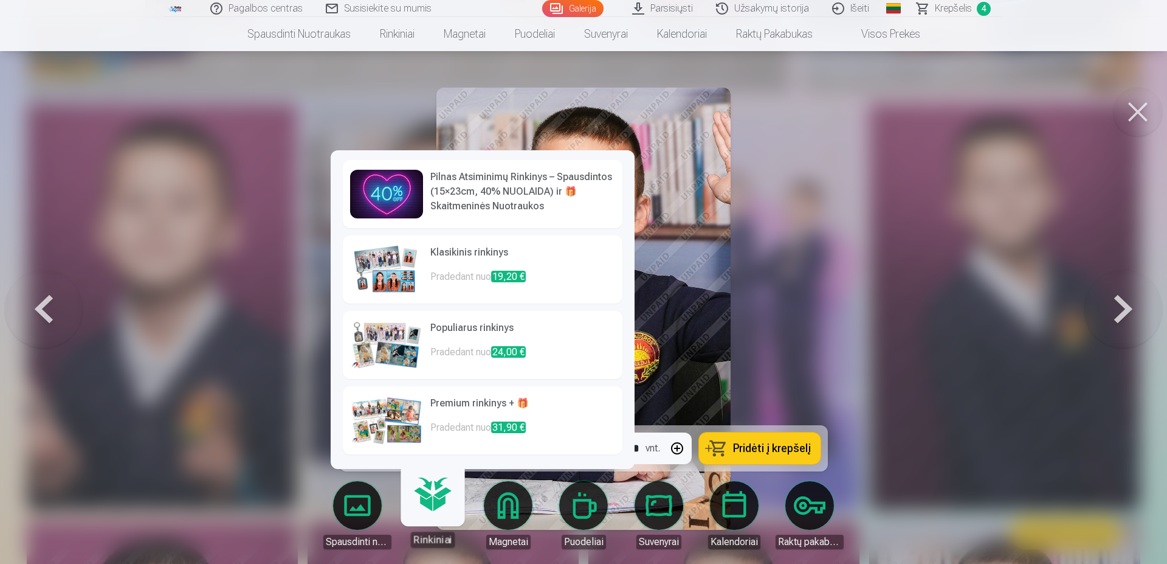
click at [475, 427] on p "Pradedant nuo 31,90 €" at bounding box center [522, 432] width 185 height 24
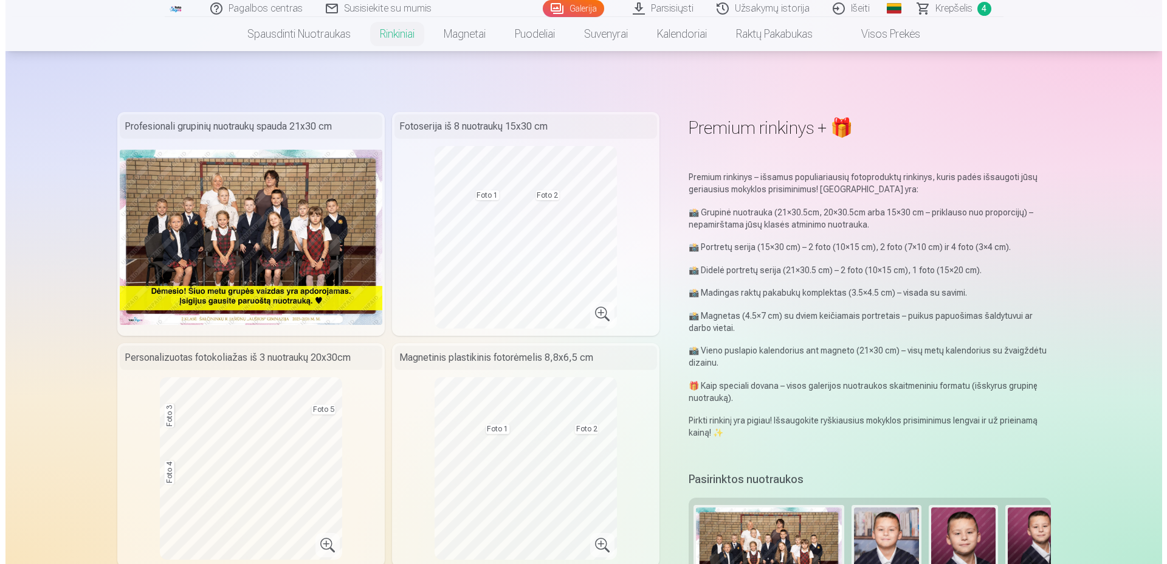
scroll to position [1302, 0]
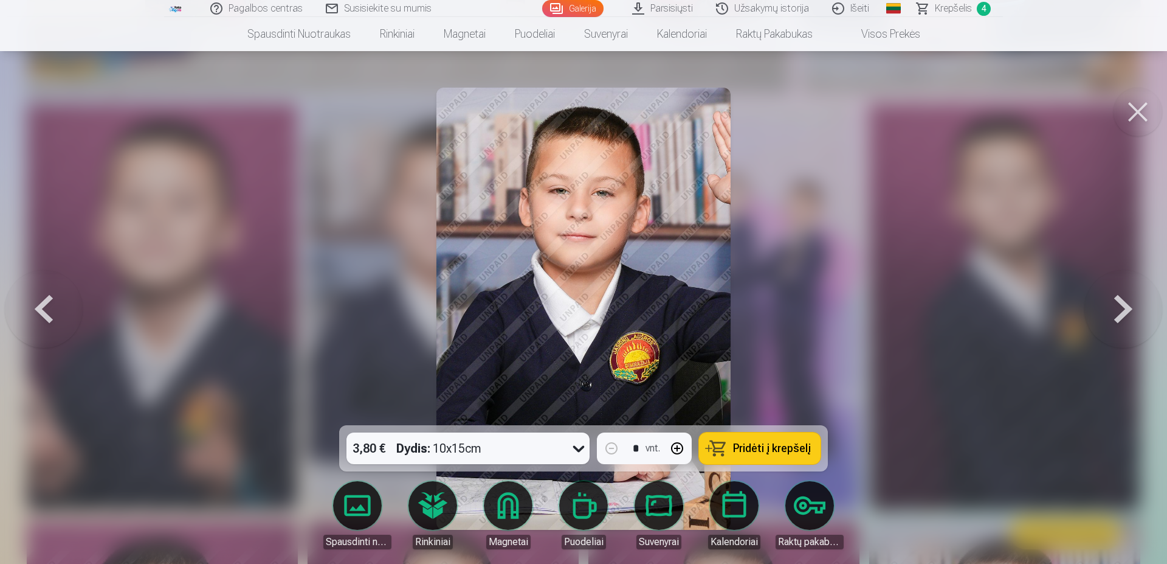
click at [1129, 107] on button at bounding box center [1138, 112] width 49 height 49
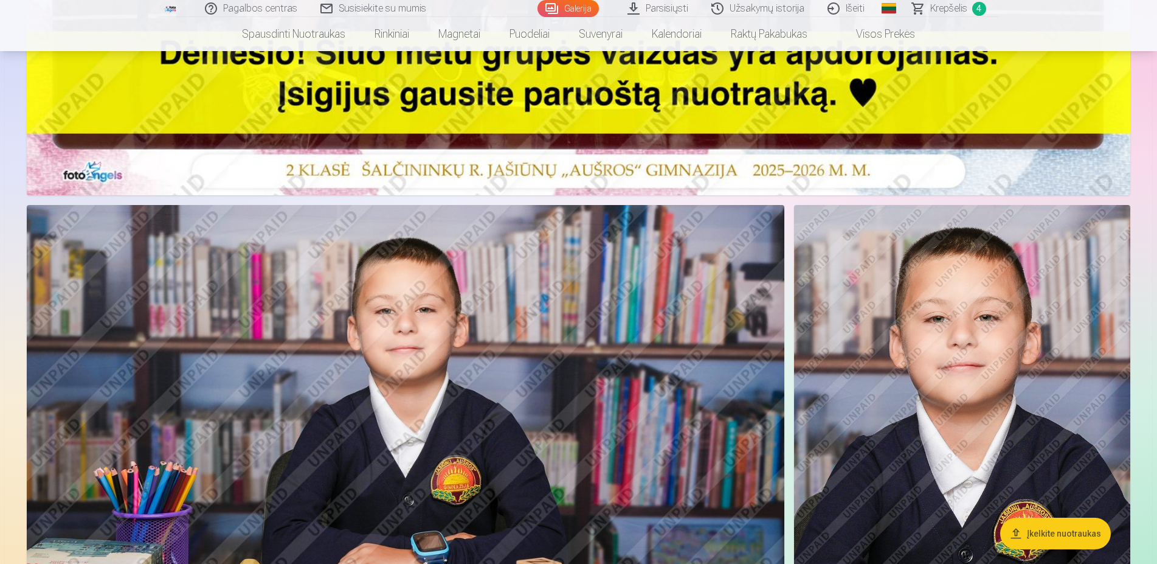
scroll to position [861, 0]
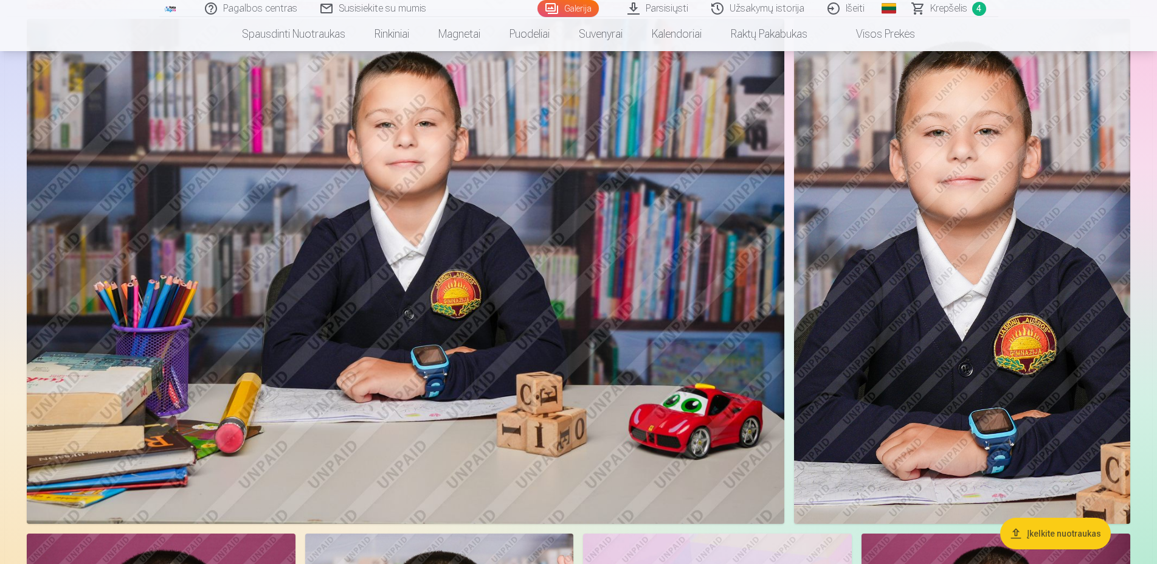
click at [954, 6] on span "Krepšelis" at bounding box center [948, 8] width 37 height 15
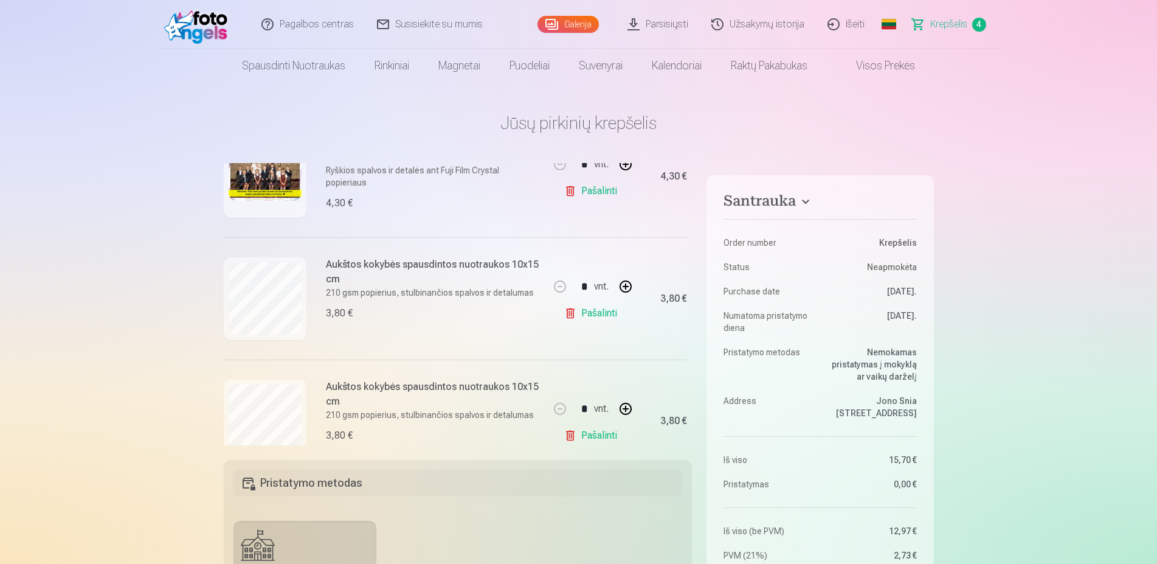
scroll to position [353, 0]
